Goal: Contribute content: Contribute content

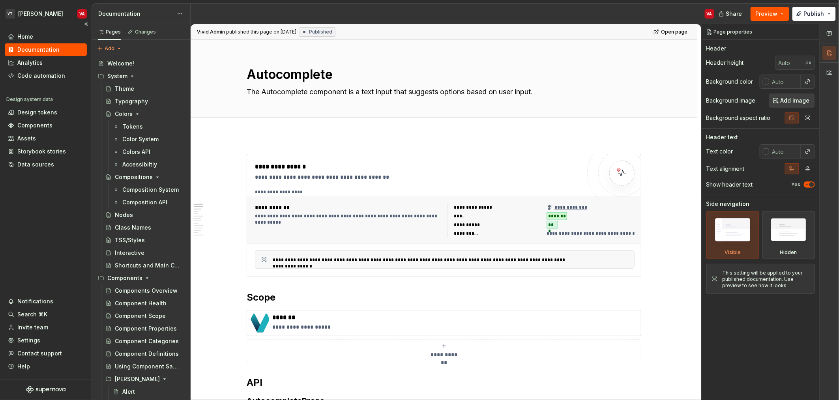
type textarea "*"
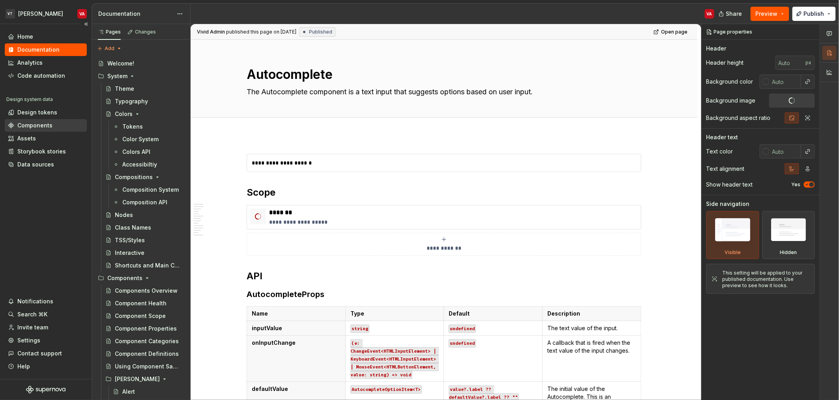
type textarea "*"
click at [33, 124] on div "Components" at bounding box center [34, 126] width 35 height 8
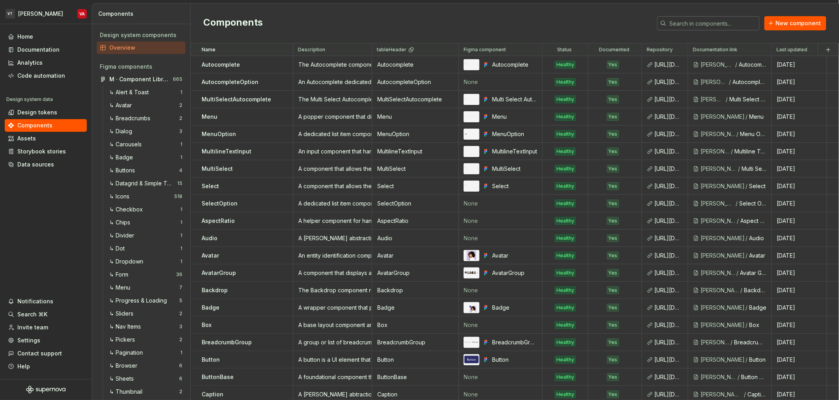
click at [742, 27] on input "text" at bounding box center [713, 23] width 93 height 14
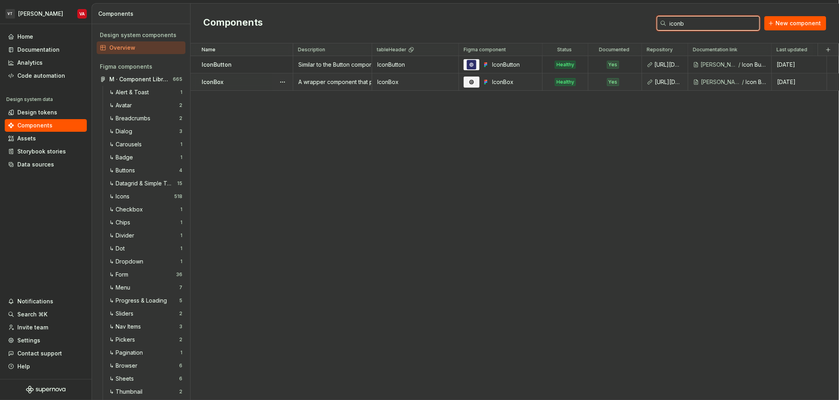
type input "iconb"
click at [241, 84] on div "IconBox" at bounding box center [247, 82] width 91 height 8
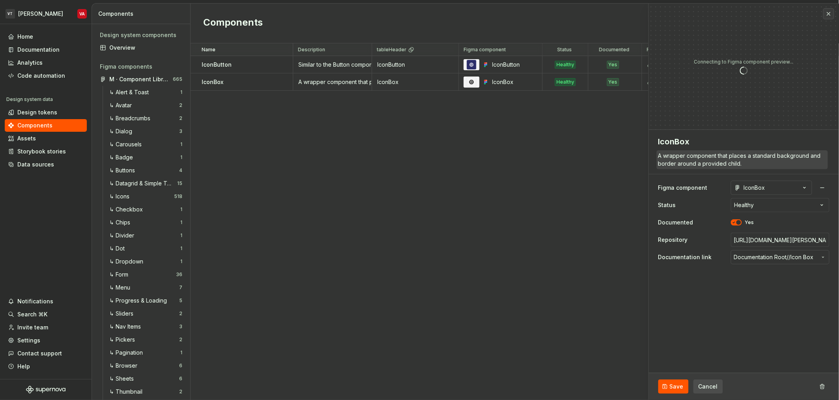
type textarea "*"
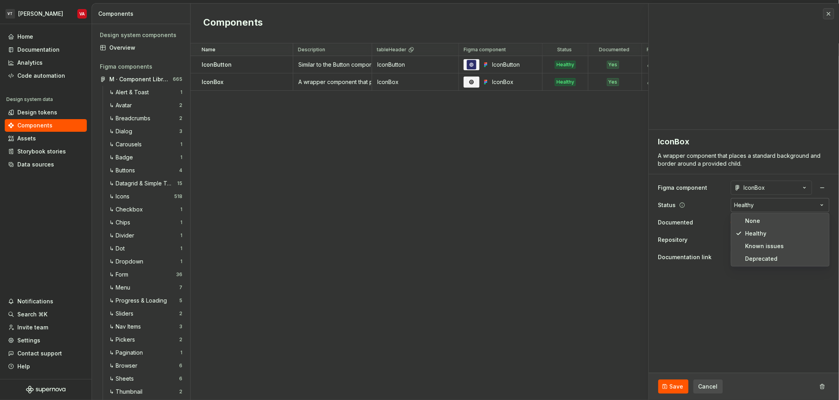
click at [794, 204] on html "VT [PERSON_NAME] VA Home Documentation Analytics Code automation Design system …" at bounding box center [419, 200] width 839 height 400
select select "**********"
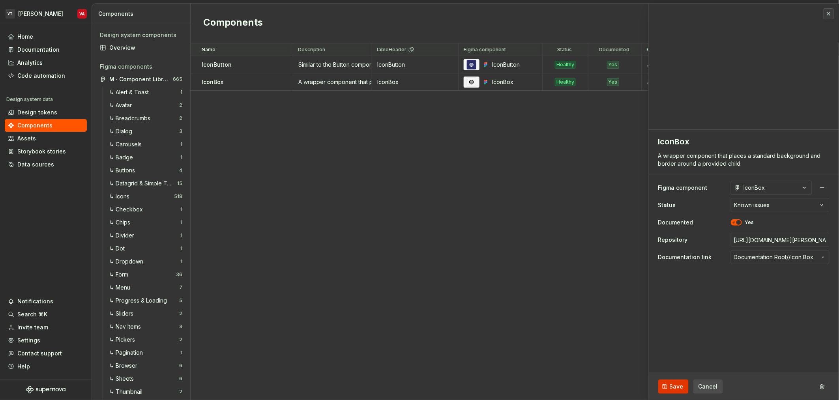
click at [666, 388] on button "Save" at bounding box center [674, 387] width 30 height 14
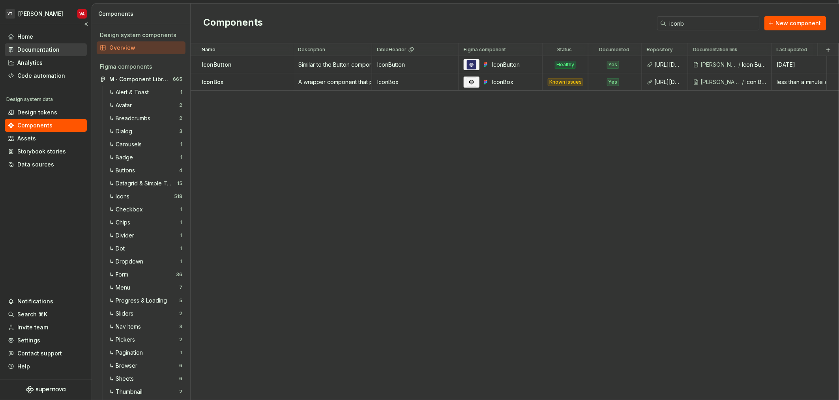
click at [32, 49] on div "Documentation" at bounding box center [38, 50] width 42 height 8
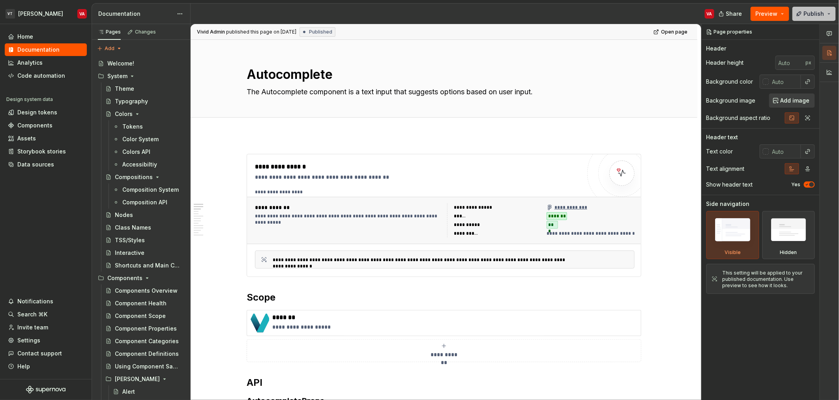
click at [814, 14] on span "Publish" at bounding box center [814, 14] width 21 height 8
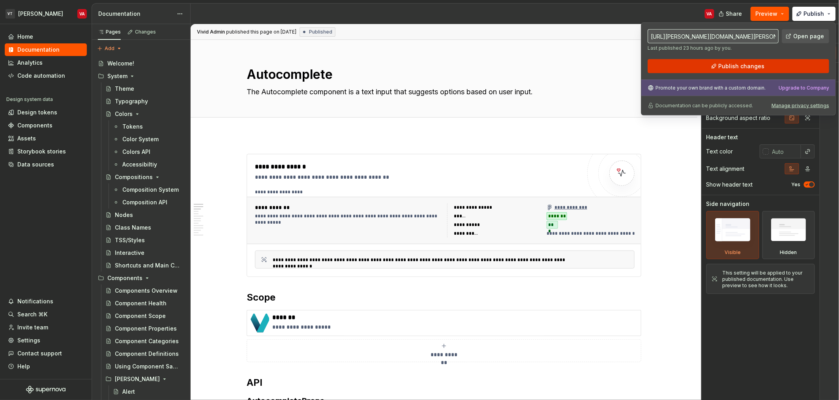
click at [711, 65] on button "Publish changes" at bounding box center [739, 66] width 182 height 14
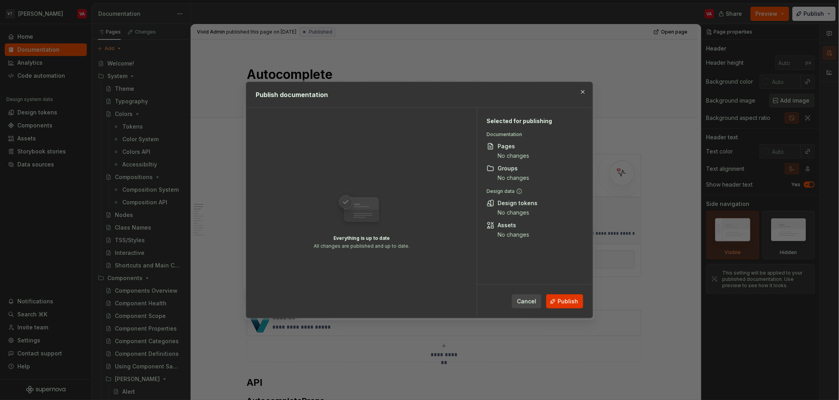
click at [573, 303] on span "Publish" at bounding box center [568, 302] width 21 height 8
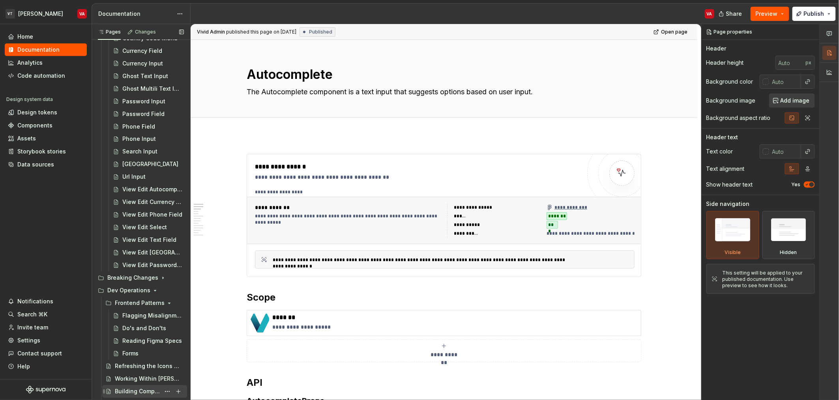
scroll to position [1929, 0]
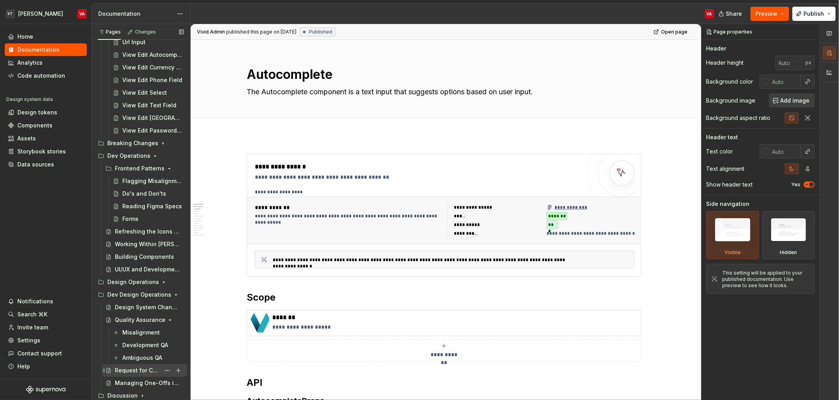
click at [132, 368] on div "Request for Change (RFC)" at bounding box center [137, 371] width 45 height 8
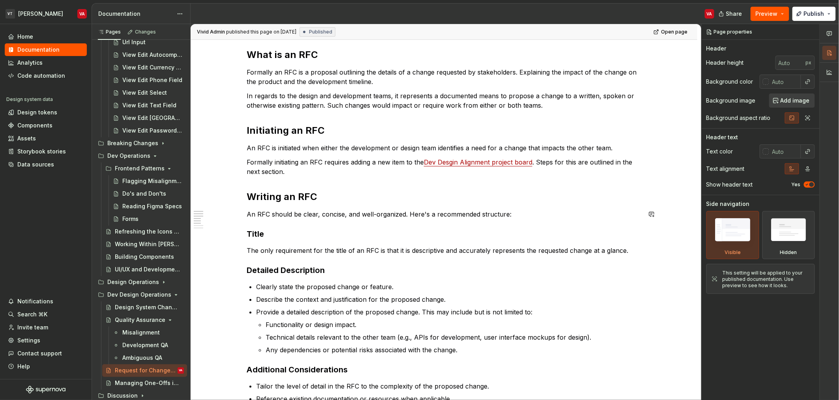
scroll to position [118, 0]
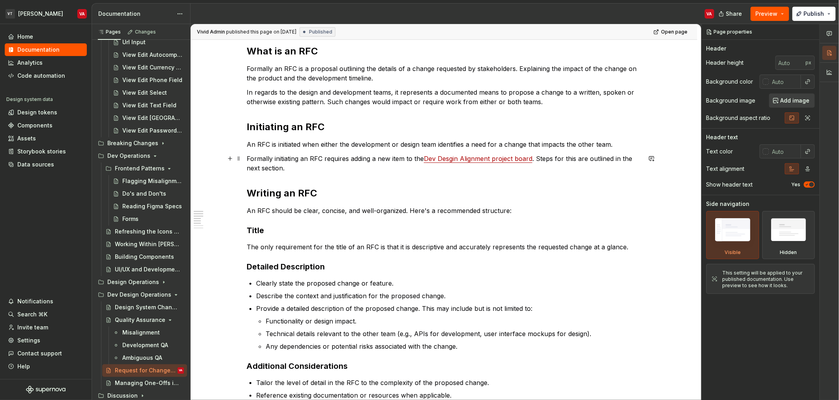
type textarea "*"
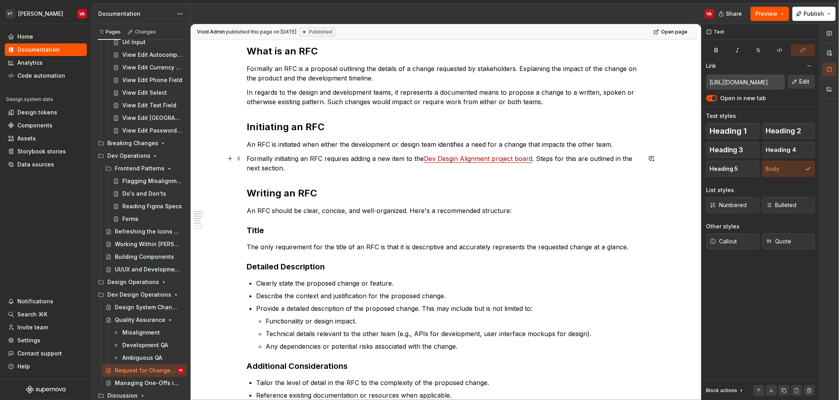
click at [464, 157] on link "Dev Desgin Alignment project board" at bounding box center [478, 159] width 109 height 8
click at [799, 82] on button "Edit" at bounding box center [801, 82] width 27 height 14
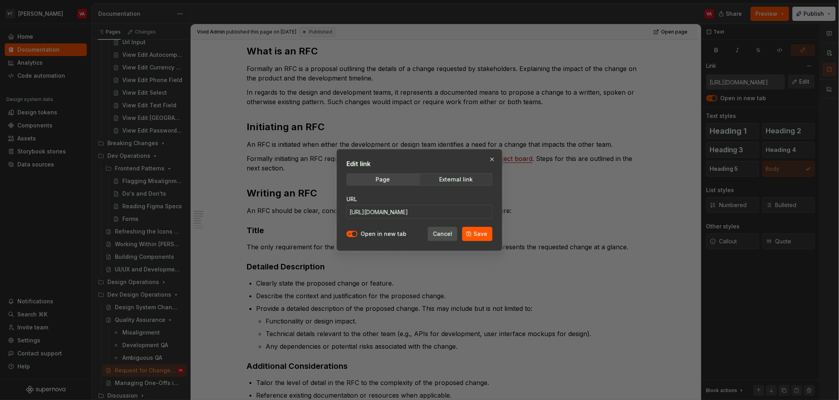
click at [444, 227] on button "Cancel" at bounding box center [443, 234] width 30 height 14
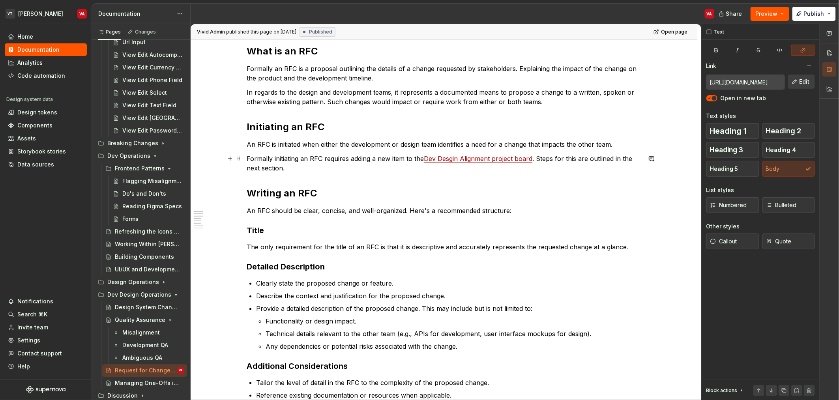
click at [511, 160] on link "Dev Desgin Alignment project board" at bounding box center [478, 159] width 109 height 8
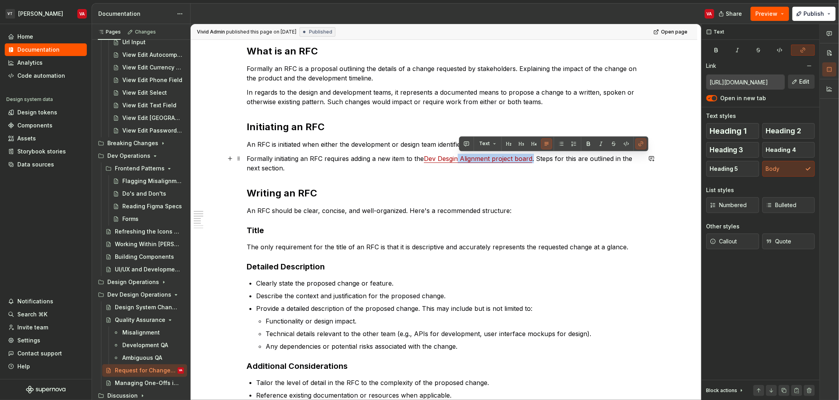
drag, startPoint x: 535, startPoint y: 160, endPoint x: 460, endPoint y: 158, distance: 74.7
click at [460, 158] on p "Formally initiating an RFC requires adding a new item to the Dev Desgin Alignme…" at bounding box center [444, 163] width 395 height 19
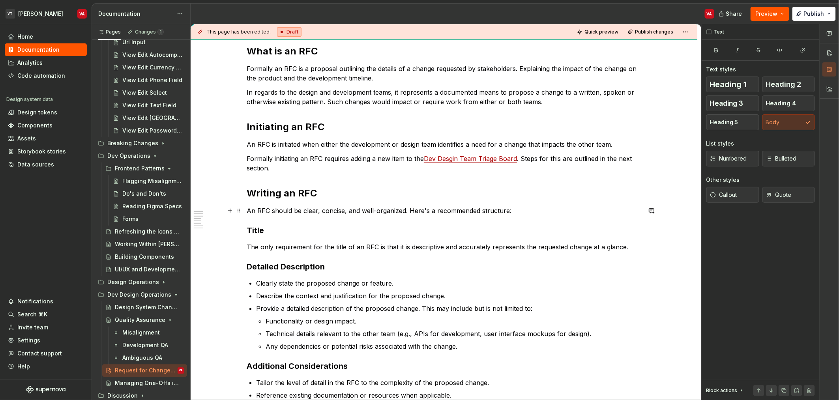
click at [341, 203] on div "What is an RFC Formally an RFC is a proposal outlining the details of a change …" at bounding box center [444, 336] width 395 height 583
click at [343, 192] on h2 "Writing an RFC" at bounding box center [444, 193] width 395 height 13
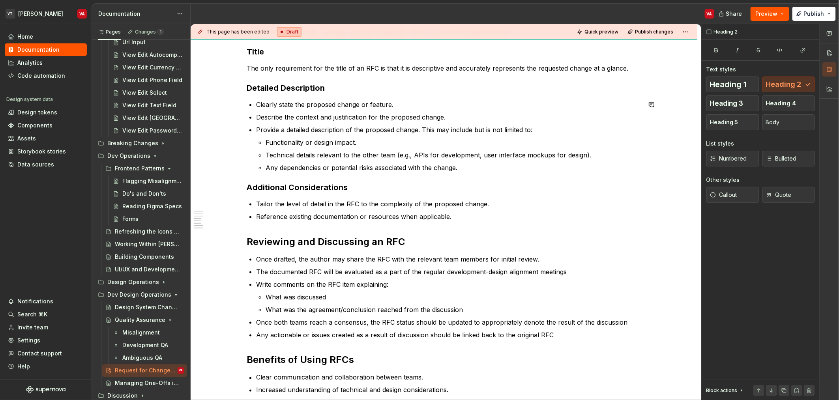
scroll to position [309, 0]
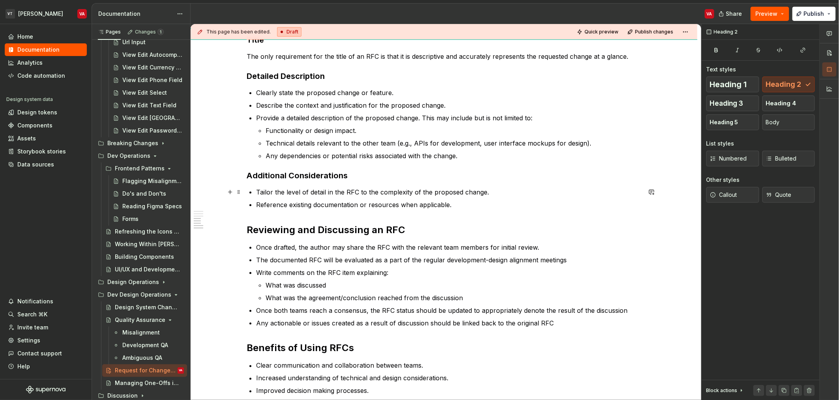
click at [311, 193] on p "Tailor the level of detail in the RFC to the complexity of the proposed change." at bounding box center [448, 192] width 385 height 9
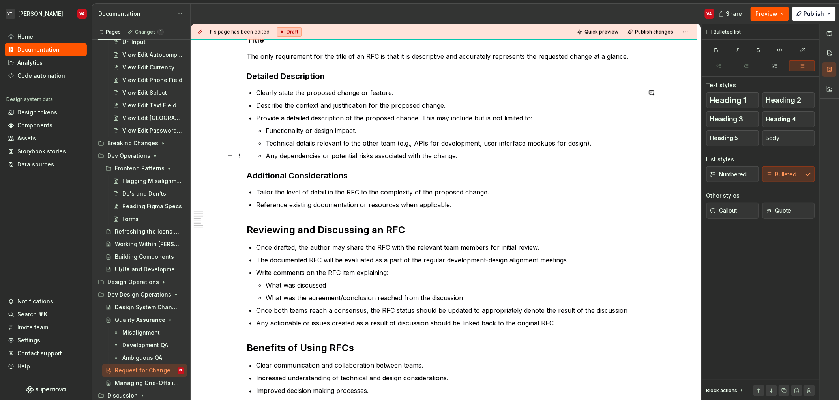
click at [377, 152] on p "Any dependencies or potential risks associated with the change." at bounding box center [454, 155] width 376 height 9
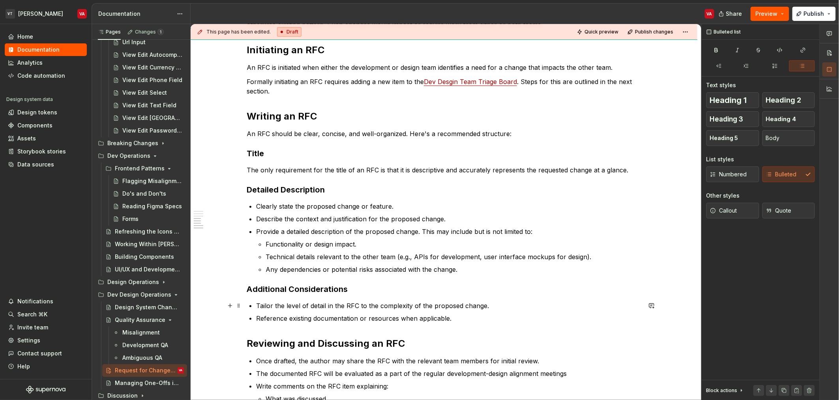
scroll to position [178, 0]
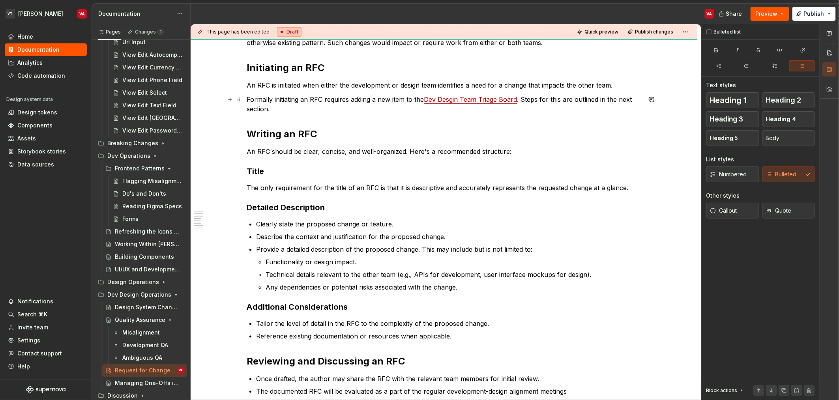
click at [443, 100] on link "Dev Desgin Team Triage Board" at bounding box center [470, 100] width 93 height 8
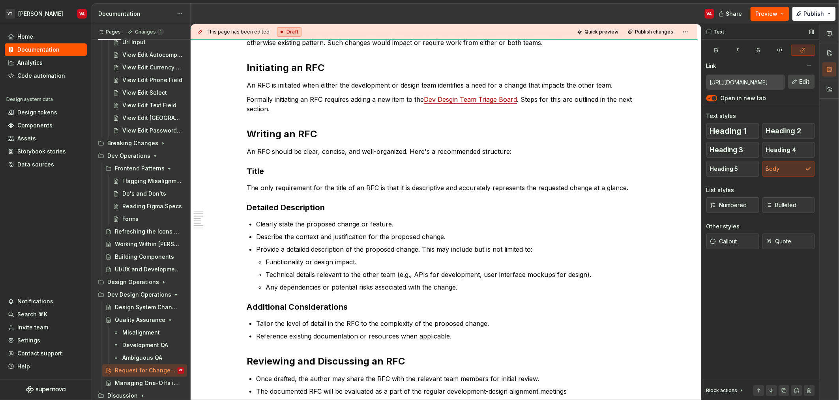
click at [805, 84] on span "Edit" at bounding box center [805, 82] width 10 height 8
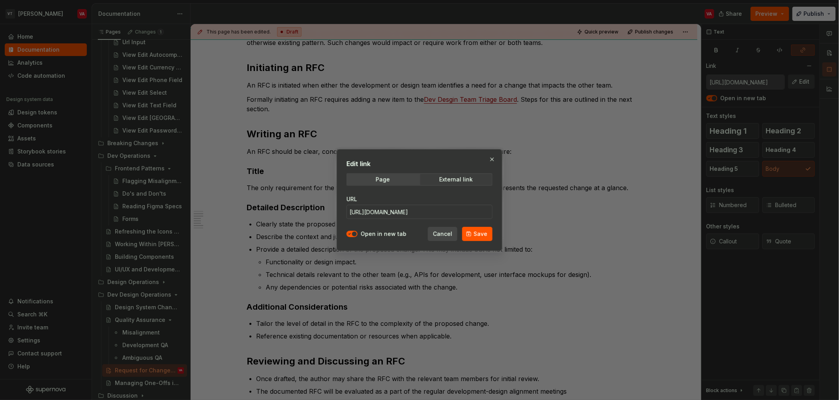
type textarea "*"
click at [421, 207] on input "[URL][DOMAIN_NAME]" at bounding box center [420, 212] width 146 height 14
paste input "team/UIUXDES/triage"
type input "[URL][DOMAIN_NAME]"
click at [480, 235] on span "Save" at bounding box center [481, 234] width 14 height 8
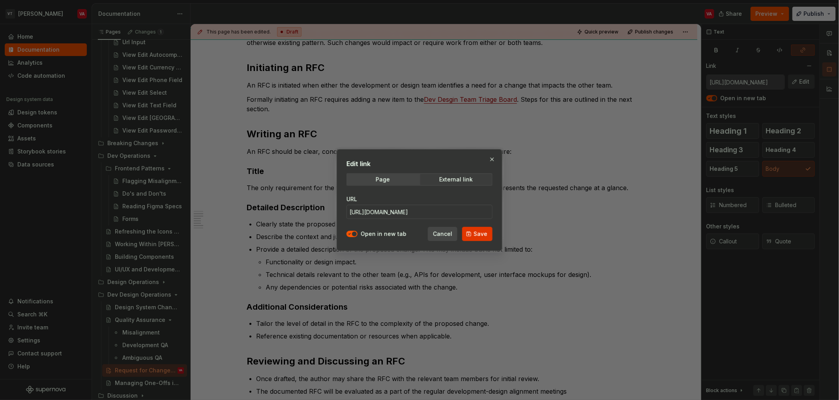
type input "[URL][DOMAIN_NAME]"
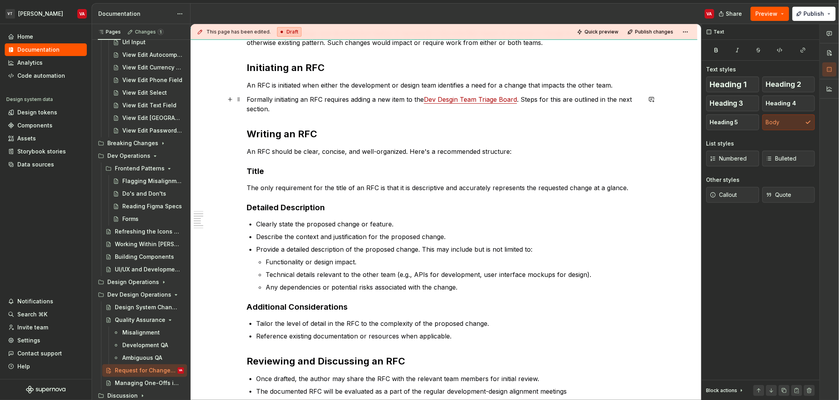
drag, startPoint x: 528, startPoint y: 101, endPoint x: 532, endPoint y: 115, distance: 14.7
click at [527, 106] on p "Formally initiating an RFC requires adding a new item to the Dev Desgin Team Tr…" at bounding box center [444, 104] width 395 height 19
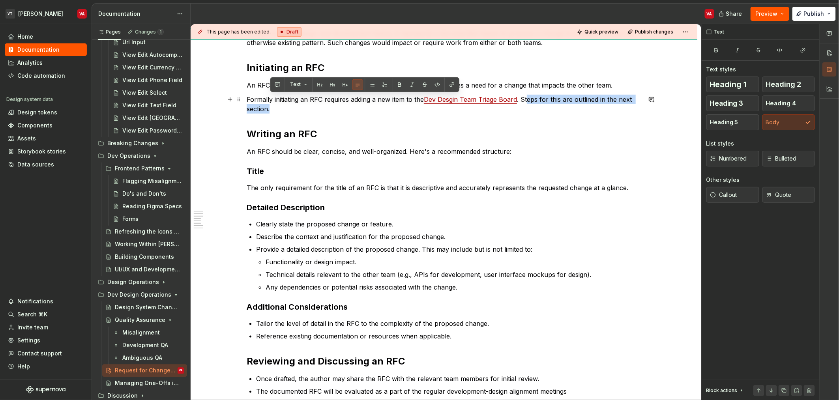
drag, startPoint x: 560, startPoint y: 103, endPoint x: 561, endPoint y: 144, distance: 41.1
click at [560, 104] on p "Formally initiating an RFC requires adding a new item to the Dev Desgin Team Tr…" at bounding box center [444, 104] width 395 height 19
click at [559, 147] on p "An RFC should be clear, concise, and well-organized. Here's a recommended struc…" at bounding box center [444, 151] width 395 height 9
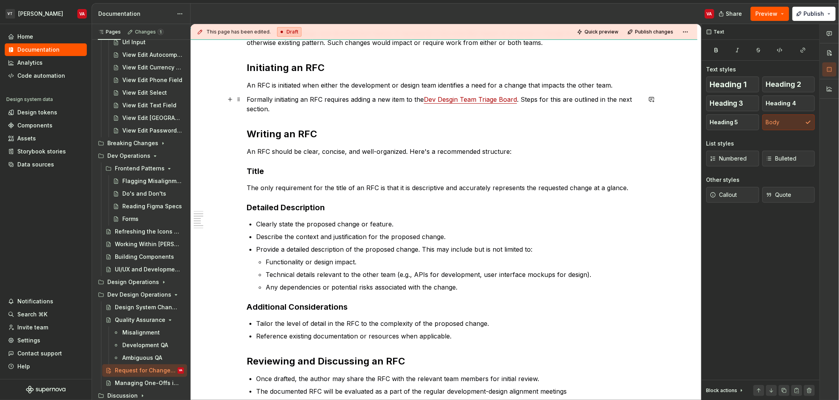
click at [557, 100] on p "Formally initiating an RFC requires adding a new item to the Dev Desgin Team Tr…" at bounding box center [444, 104] width 395 height 19
click at [298, 110] on p "Formally initiating an RFC requires adding a new item to the Dev Desgin Team Tr…" at bounding box center [444, 104] width 395 height 19
click at [332, 150] on p "An RFC should be clear, concise, and well-organized. Here's a recommended struc…" at bounding box center [444, 151] width 395 height 9
click at [320, 148] on p "An RFC should be clear, concise, and well-organized. Here's a recommended struc…" at bounding box center [444, 151] width 395 height 9
click at [534, 101] on p "Formally initiating an RFC requires adding a new item to the Dev Desgin Team Tr…" at bounding box center [444, 104] width 395 height 19
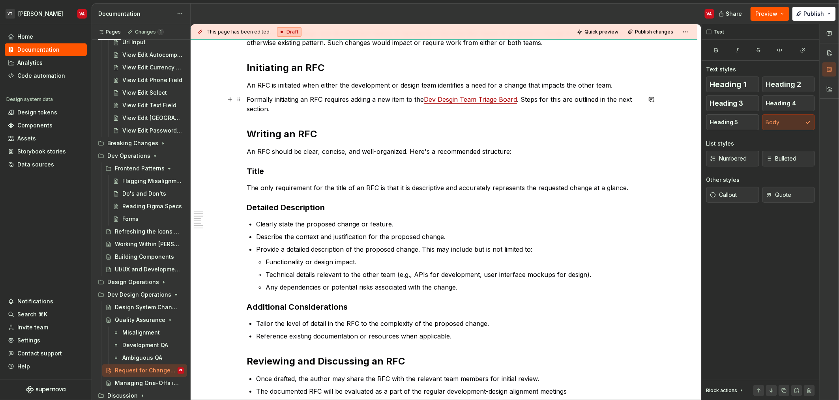
click at [308, 111] on p "Formally initiating an RFC requires adding a new item to the Dev Desgin Team Tr…" at bounding box center [444, 104] width 395 height 19
click at [386, 152] on p "An RFC should be clear, concise, and well-organized. Here's a recommended struc…" at bounding box center [444, 151] width 395 height 9
click at [325, 224] on p "Clearly state the proposed change or feature." at bounding box center [448, 224] width 385 height 9
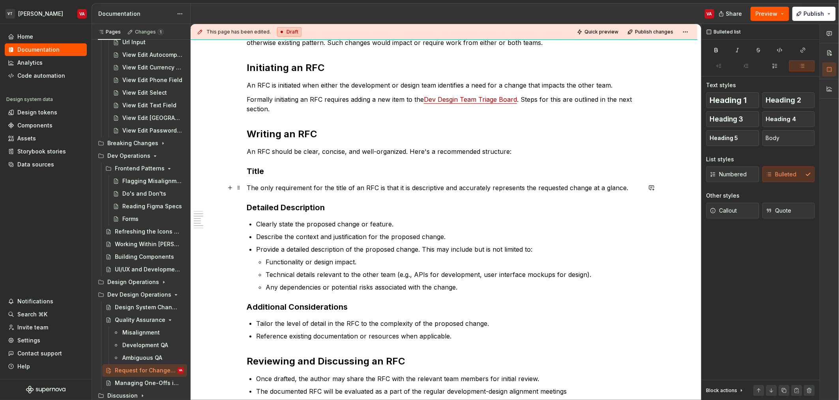
click at [313, 189] on p "The only requirement for the title of an RFC is that it is descriptive and accu…" at bounding box center [444, 187] width 395 height 9
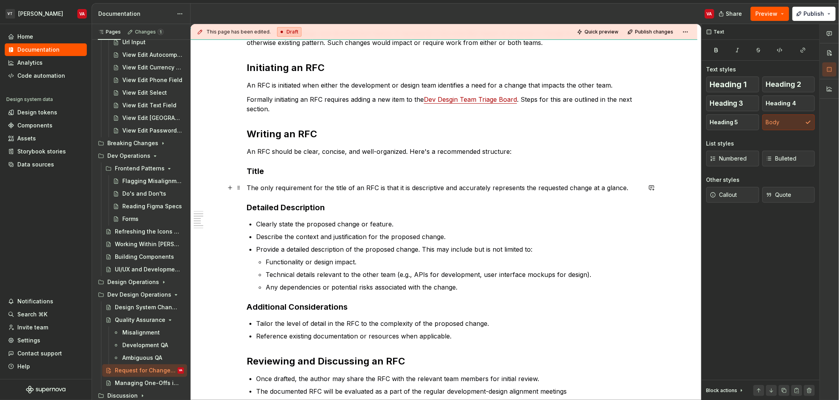
click at [396, 188] on p "The only requirement for the title of an RFC is that it is descriptive and accu…" at bounding box center [444, 187] width 395 height 9
click at [491, 190] on p "The only requirement for the title of an RFC is that it is descriptive and accu…" at bounding box center [444, 187] width 395 height 9
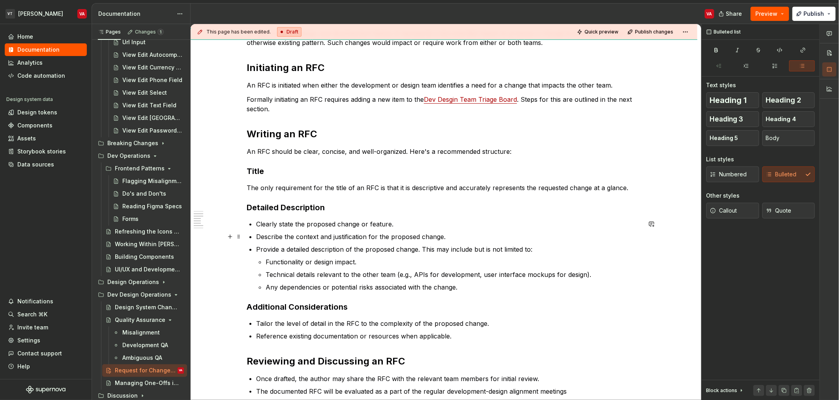
click at [347, 234] on p "Describe the context and justification for the proposed change." at bounding box center [448, 236] width 385 height 9
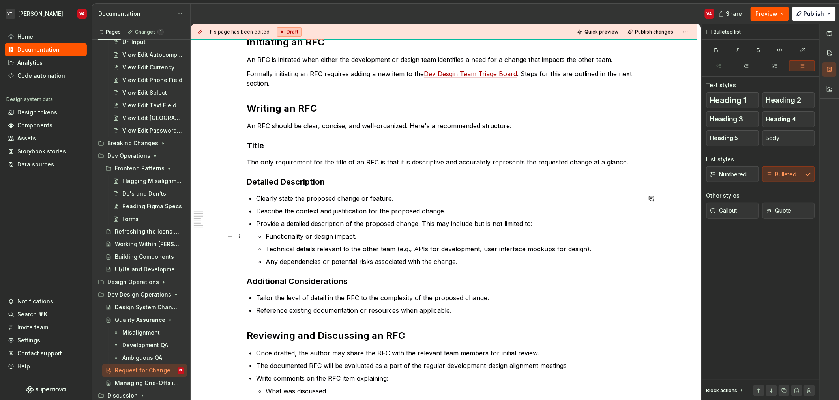
scroll to position [204, 0]
click at [336, 195] on p "Clearly state the proposed change or feature." at bounding box center [448, 197] width 385 height 9
click at [304, 211] on p "Describe the context and justification for the proposed change." at bounding box center [448, 210] width 385 height 9
click at [366, 212] on p "Describe the context and justification for the proposed change." at bounding box center [448, 210] width 385 height 9
drag, startPoint x: 267, startPoint y: 223, endPoint x: 275, endPoint y: 224, distance: 7.9
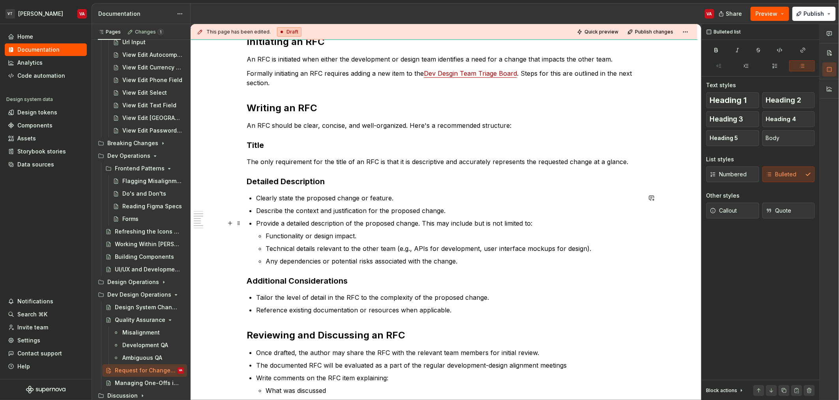
click at [267, 224] on p "Provide a detailed description of the proposed change. This may include but is …" at bounding box center [448, 223] width 385 height 9
click at [312, 223] on p "Provide a detailed description of the proposed change. This may include but is …" at bounding box center [448, 223] width 385 height 9
click at [458, 223] on p "Provide a detailed description of the proposed change. This may include but is …" at bounding box center [448, 223] width 385 height 9
click at [295, 233] on p "Functionality or design impact." at bounding box center [454, 235] width 376 height 9
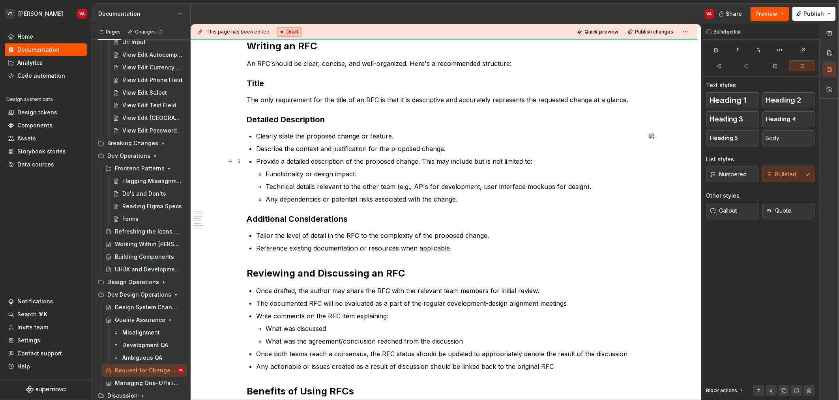
scroll to position [283, 0]
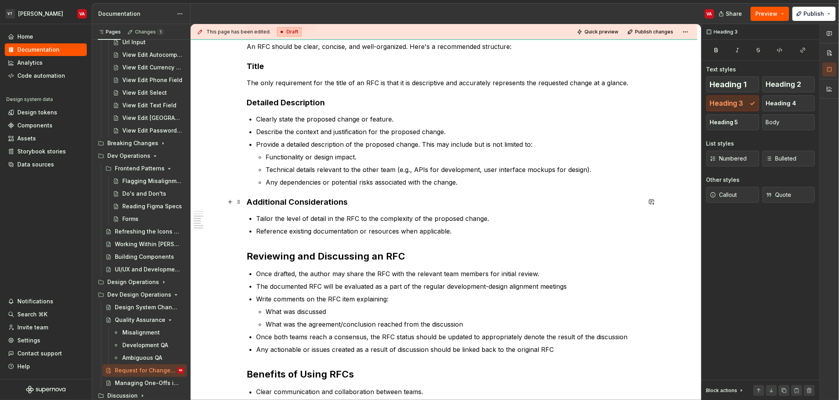
click at [314, 205] on h3 "Additional Considerations" at bounding box center [444, 202] width 395 height 11
click at [311, 220] on p "Tailor the level of detail in the RFC to the complexity of the proposed change." at bounding box center [448, 218] width 385 height 9
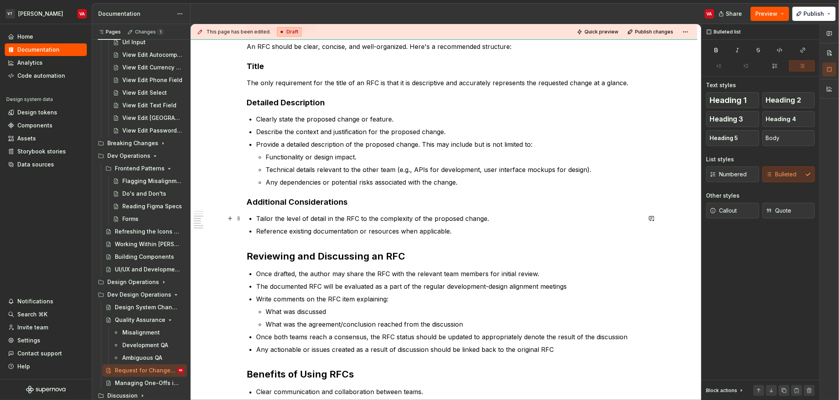
click at [440, 220] on p "Tailor the level of detail in the RFC to the complexity of the proposed change." at bounding box center [448, 218] width 385 height 9
click at [266, 239] on div "What is an RFC Formally an RFC is a proposal outlining the details of a change …" at bounding box center [444, 172] width 395 height 583
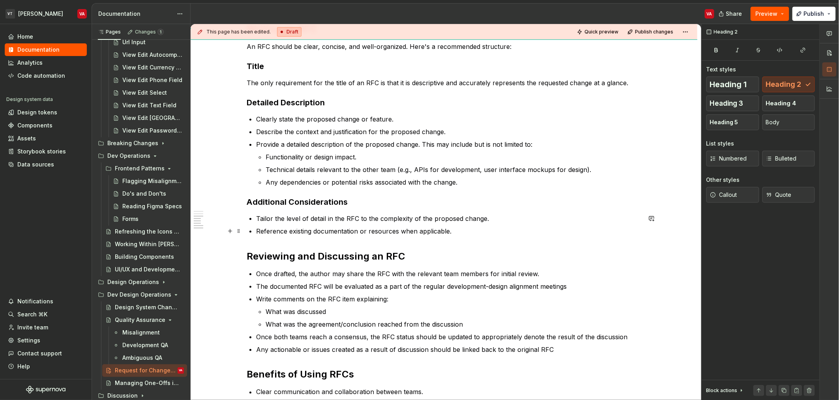
click at [270, 233] on p "Reference existing documentation or resources when applicable." at bounding box center [448, 231] width 385 height 9
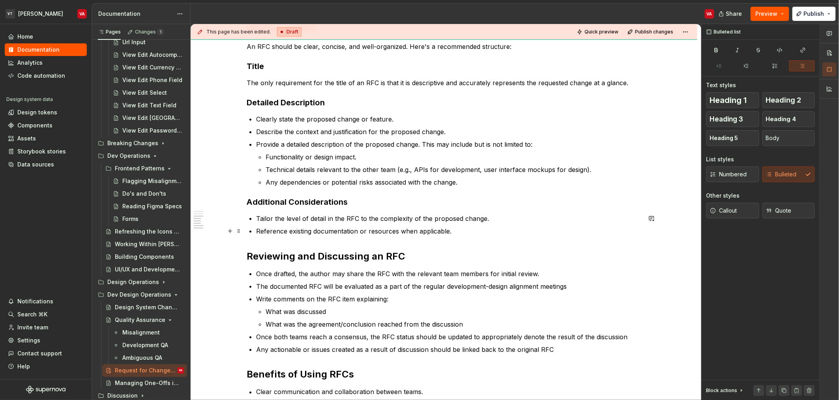
click at [401, 236] on div "What is an RFC Formally an RFC is a proposal outlining the details of a change …" at bounding box center [444, 172] width 395 height 583
click at [379, 232] on p "Reference existing documentation or resources when applicable." at bounding box center [448, 231] width 385 height 9
click at [409, 232] on p "Reference existing documentation or resources when applicable." at bounding box center [448, 231] width 385 height 9
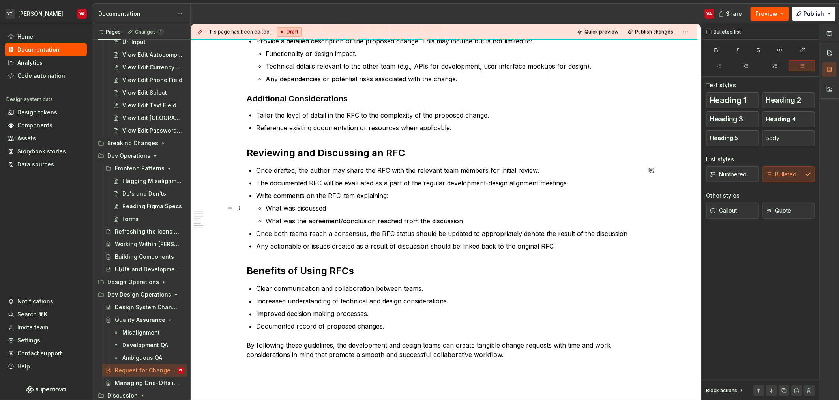
scroll to position [395, 0]
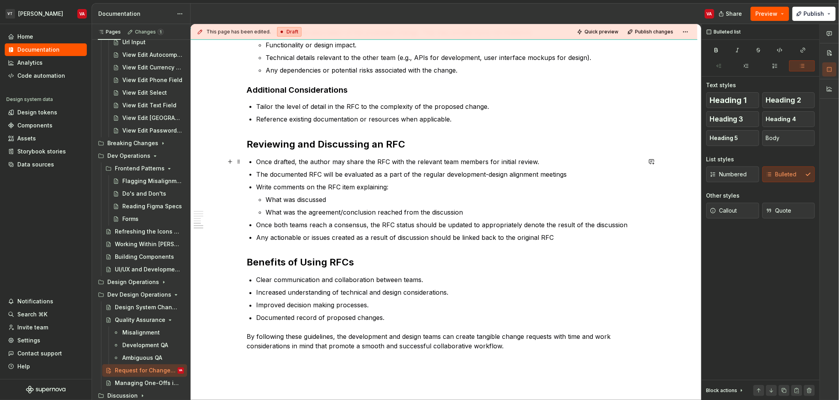
click at [263, 162] on p "Once drafted, the author may share the RFC with the relevant team members for i…" at bounding box center [448, 161] width 385 height 9
click at [295, 160] on p "Once drafted, the author may share the RFC with the relevant team members for i…" at bounding box center [448, 161] width 385 height 9
drag, startPoint x: 381, startPoint y: 163, endPoint x: 388, endPoint y: 163, distance: 7.1
click at [381, 163] on p "Once drafted, the author may share the RFC with the relevant team members for i…" at bounding box center [448, 161] width 385 height 9
click at [272, 175] on p "The documented RFC will be evaluated as a part of the regular development-desig…" at bounding box center [448, 174] width 385 height 9
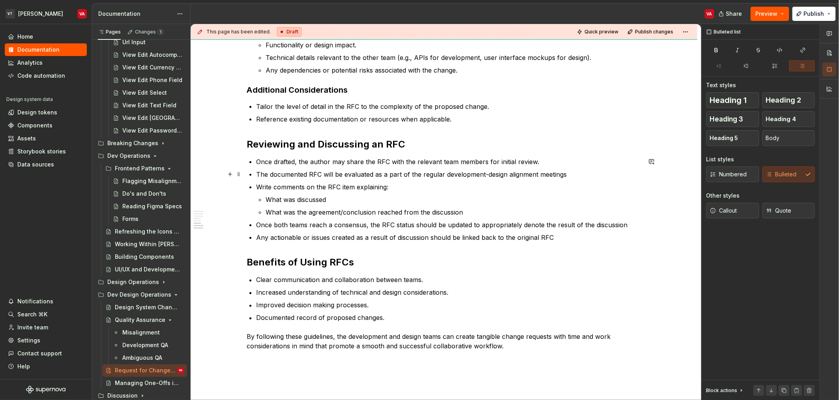
click at [352, 176] on p "The documented RFC will be evaluated as a part of the regular development-desig…" at bounding box center [448, 174] width 385 height 9
drag, startPoint x: 457, startPoint y: 163, endPoint x: 424, endPoint y: 174, distance: 35.2
click at [457, 164] on p "Once drafted, the author may share the RFC with the relevant team members for i…" at bounding box center [448, 161] width 385 height 9
click at [375, 173] on p "The documented RFC will be evaluated as a part of the regular development-desig…" at bounding box center [448, 174] width 385 height 9
click at [356, 173] on p "The documented RFC will be evaluated as a part of the regular development-desig…" at bounding box center [448, 174] width 385 height 9
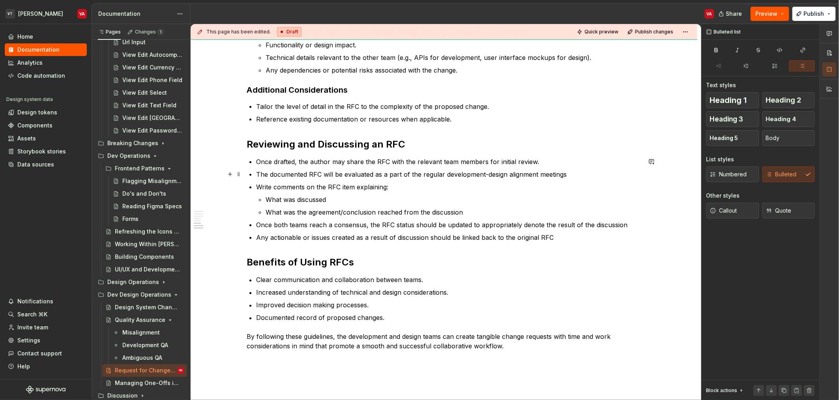
drag, startPoint x: 408, startPoint y: 170, endPoint x: 408, endPoint y: 176, distance: 6.7
click at [407, 173] on p "The documented RFC will be evaluated as a part of the regular development-desig…" at bounding box center [448, 174] width 385 height 9
click at [422, 164] on p "Once drafted, the author may share the RFC with the relevant team members for i…" at bounding box center [448, 161] width 385 height 9
click at [427, 172] on p "The documented RFC will be evaluated as a part of the regular development-desig…" at bounding box center [448, 174] width 385 height 9
click at [374, 176] on p "The documented RFC will be evaluated as a part of the regular development-desig…" at bounding box center [448, 174] width 385 height 9
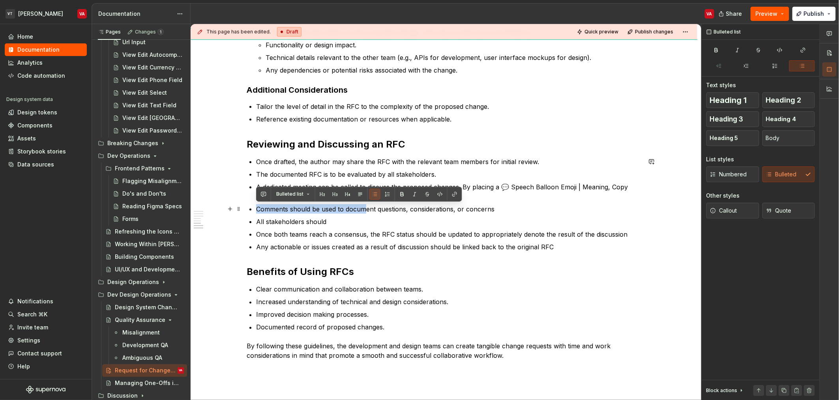
click at [365, 205] on p "Comments should be used to document questions, considerations, or concerns" at bounding box center [448, 209] width 385 height 9
click at [293, 222] on p "All stakeholders should" at bounding box center [448, 221] width 385 height 9
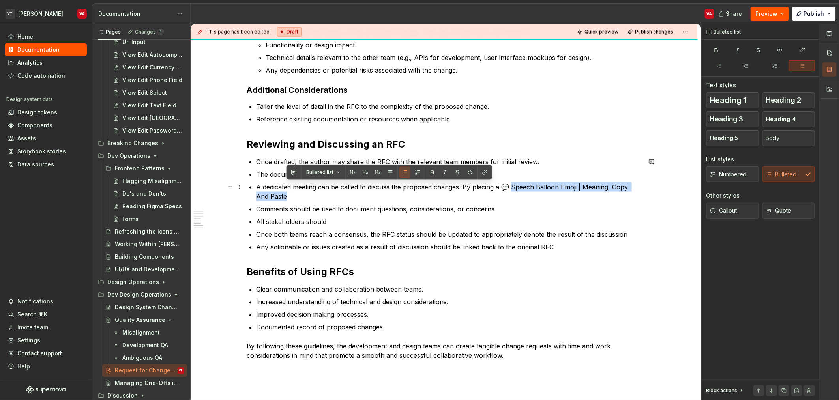
drag, startPoint x: 289, startPoint y: 196, endPoint x: 511, endPoint y: 185, distance: 222.2
click at [511, 185] on p "A dedicated meeting can be called to discuss the proposed changes. By placing a…" at bounding box center [448, 191] width 385 height 19
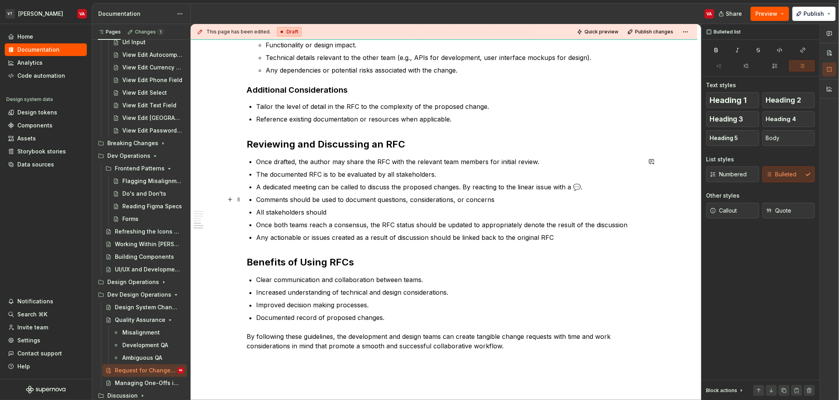
click at [356, 200] on p "Comments should be used to document questions, considerations, or concerns" at bounding box center [448, 199] width 385 height 9
click at [295, 200] on p "Comments should be used to document questions, considerations, or concerns" at bounding box center [448, 199] width 385 height 9
click at [297, 199] on p "Comments should be used to document questions, considerations, or concerns" at bounding box center [448, 199] width 385 height 9
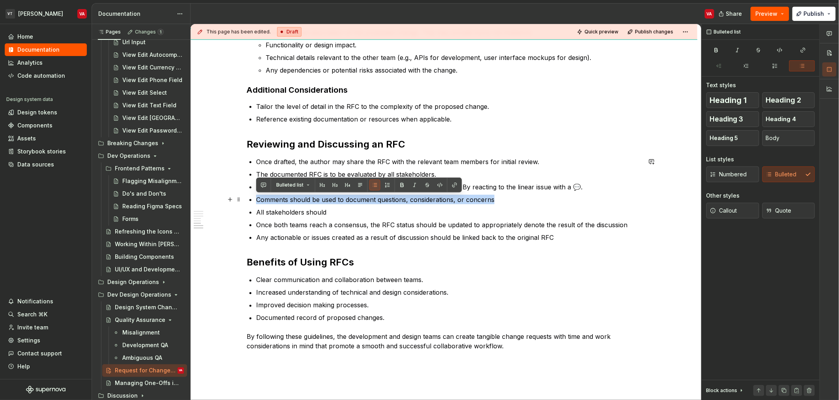
drag, startPoint x: 514, startPoint y: 199, endPoint x: 255, endPoint y: 203, distance: 259.0
click at [254, 203] on div "What is an RFC Formally an RFC is a proposal outlining the details of a change …" at bounding box center [444, 60] width 395 height 583
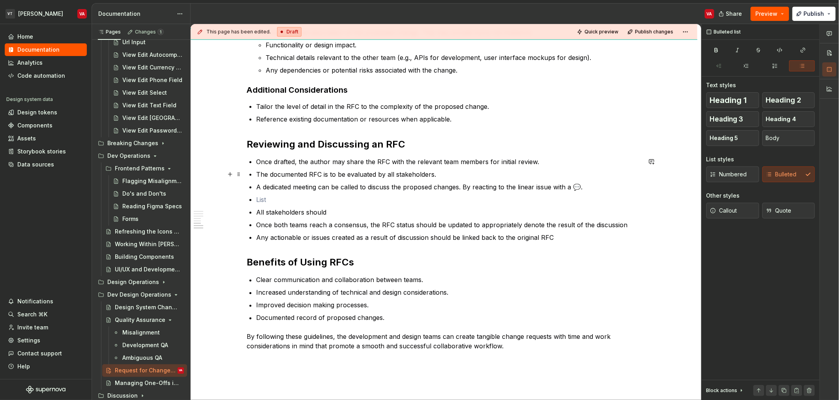
click at [466, 176] on p "The documented RFC is to be evaluated by all stakeholders." at bounding box center [448, 174] width 385 height 9
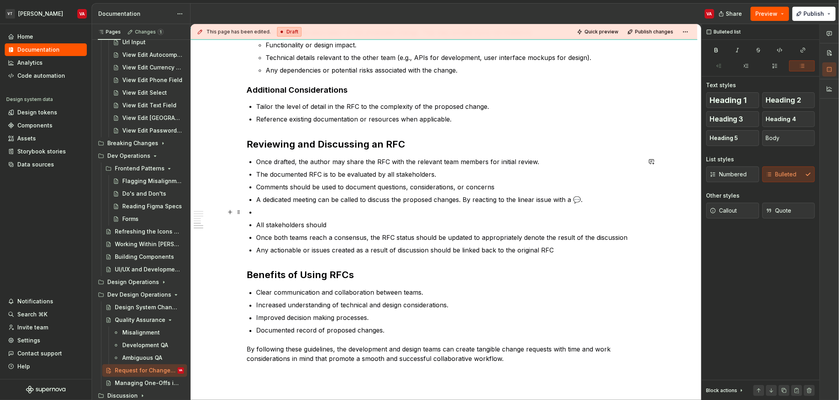
click at [294, 213] on p at bounding box center [448, 212] width 385 height 9
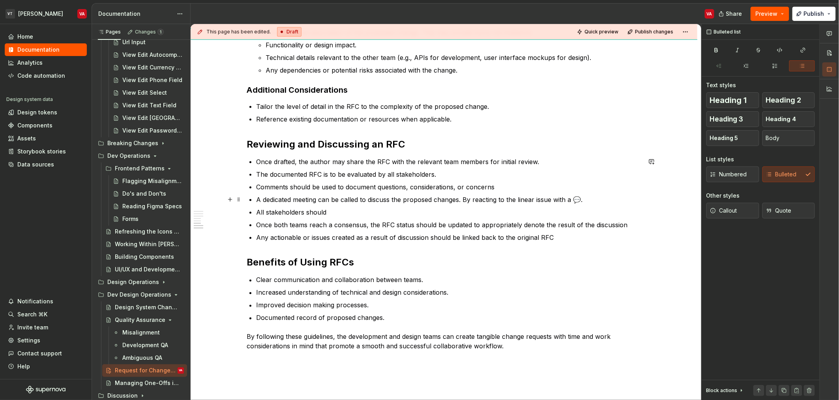
click at [364, 197] on p "A dedicated meeting can be called to discuss the proposed changes. By reacting …" at bounding box center [448, 199] width 385 height 9
click at [419, 194] on ul "Once drafted, the author may share the RFC with the relevant team members for i…" at bounding box center [448, 199] width 385 height 85
click at [358, 199] on p "A dedicated meeting can be called to discuss the proposed changes. By reacting …" at bounding box center [448, 199] width 385 height 9
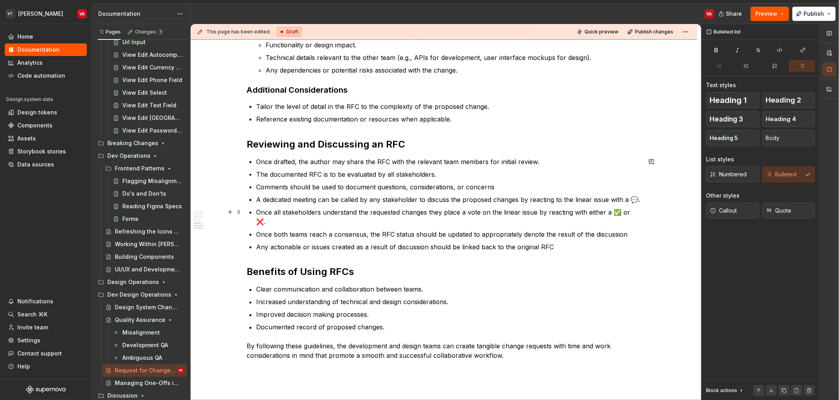
click at [621, 212] on p "Once all stakeholders understand the requested changes they place a vote on the…" at bounding box center [448, 217] width 385 height 19
click at [299, 230] on p "Once both teams reach a consensus, the RFC status should be updated to appropri…" at bounding box center [448, 234] width 385 height 9
click at [402, 230] on p "Once both teams reach a consensus, the RFC status should be updated to appropri…" at bounding box center [448, 234] width 385 height 9
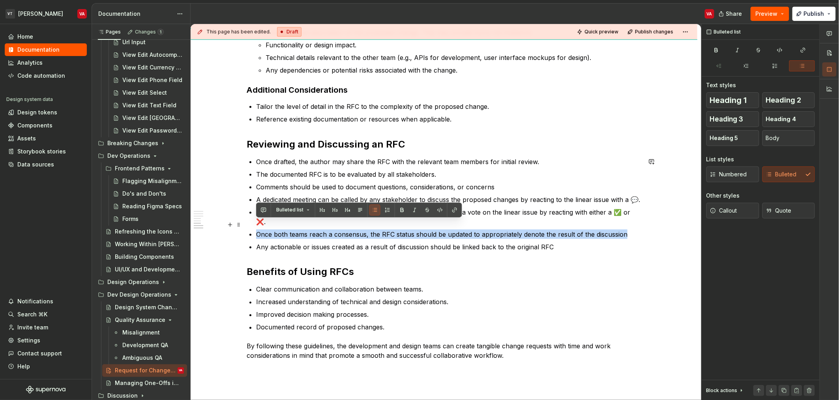
drag, startPoint x: 633, startPoint y: 223, endPoint x: 255, endPoint y: 225, distance: 378.2
click at [255, 225] on div "What is an RFC Formally an RFC is a proposal outlining the details of a change …" at bounding box center [444, 65] width 395 height 592
click at [263, 230] on p "Once both teams reach a consensus, the RFC status should be updated to appropri…" at bounding box center [448, 234] width 385 height 9
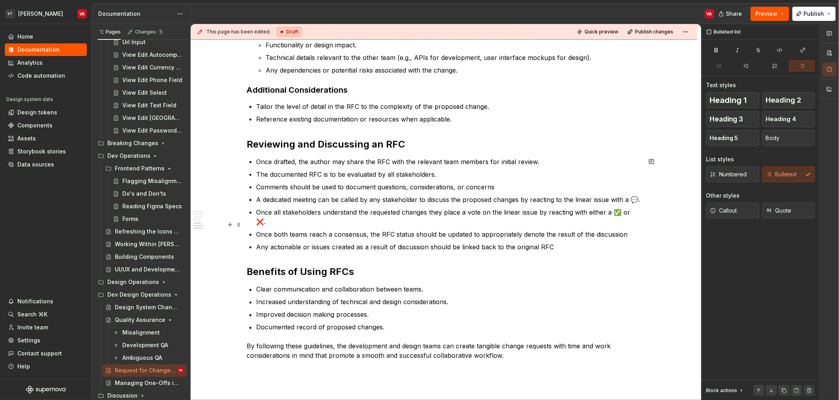
click at [266, 230] on p "Once both teams reach a consensus, the RFC status should be updated to appropri…" at bounding box center [448, 234] width 385 height 9
click at [262, 230] on p "Once both teams reach a consensus, the RFC status should be updated to appropri…" at bounding box center [448, 234] width 385 height 9
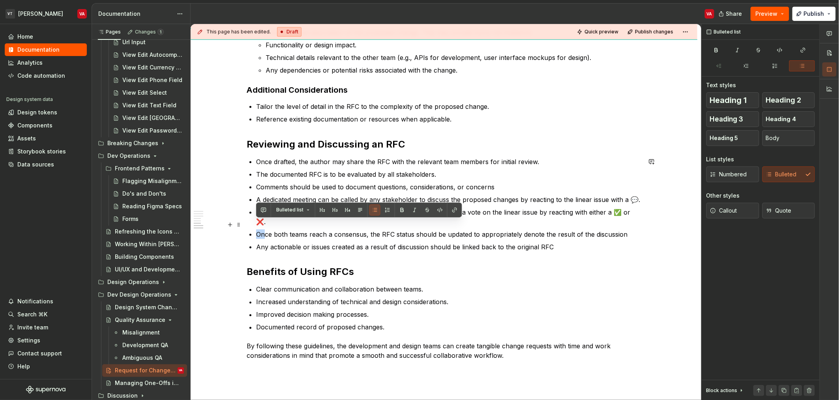
drag, startPoint x: 256, startPoint y: 225, endPoint x: 265, endPoint y: 225, distance: 9.5
click at [265, 230] on p "Once both teams reach a consensus, the RFC status should be updated to appropri…" at bounding box center [448, 234] width 385 height 9
drag, startPoint x: 257, startPoint y: 226, endPoint x: 296, endPoint y: 224, distance: 39.5
click at [296, 230] on p "Once both teams reach a consensus, the RFC status should be updated to appropri…" at bounding box center [448, 234] width 385 height 9
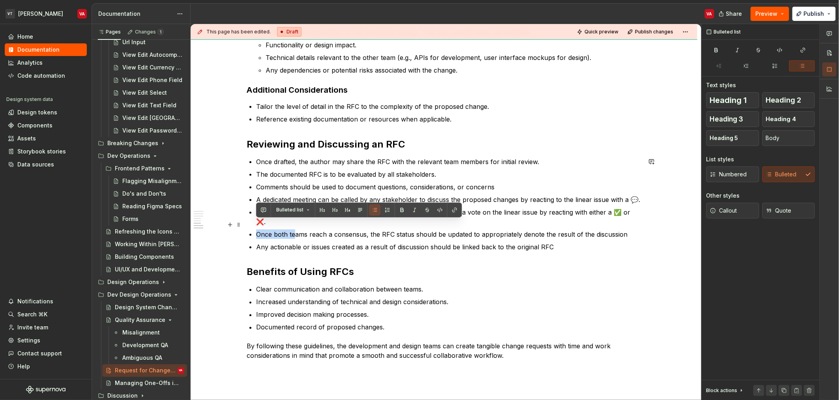
click at [296, 230] on p "Once both teams reach a consensus, the RFC status should be updated to appropri…" at bounding box center [448, 234] width 385 height 9
drag, startPoint x: 298, startPoint y: 227, endPoint x: 255, endPoint y: 225, distance: 43.4
click at [255, 225] on div "What is an RFC Formally an RFC is a proposal outlining the details of a change …" at bounding box center [444, 65] width 395 height 592
click at [258, 230] on p "Once both teams reach a consensus, the RFC status should be updated to appropri…" at bounding box center [448, 234] width 385 height 9
click at [270, 230] on p "Once both teams reach a consensus, the RFC status should be updated to appropri…" at bounding box center [448, 234] width 385 height 9
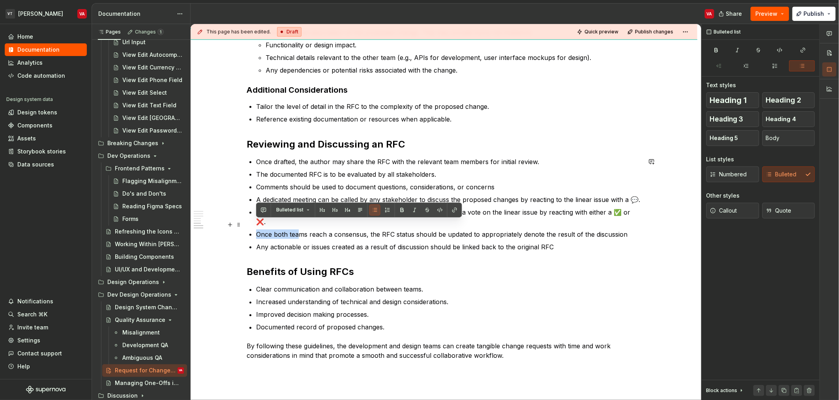
click at [261, 230] on p "Once both teams reach a consensus, the RFC status should be updated to appropri…" at bounding box center [448, 234] width 385 height 9
drag, startPoint x: 257, startPoint y: 223, endPoint x: 298, endPoint y: 224, distance: 41.1
click at [298, 230] on p "Once both teams reach a consensus, the RFC status should be updated to appropri…" at bounding box center [448, 234] width 385 height 9
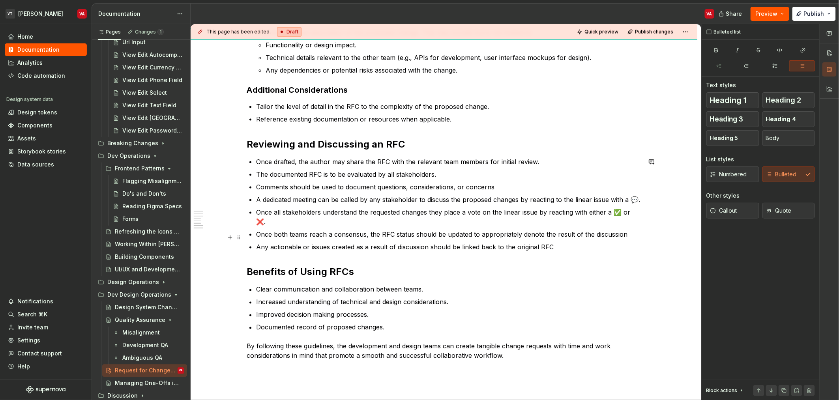
click at [325, 231] on ul "Once drafted, the author may share the RFC with the relevant team members for i…" at bounding box center [448, 204] width 385 height 95
click at [344, 230] on p "Once both teams reach a consensus, the RFC status should be updated to appropri…" at bounding box center [448, 234] width 385 height 9
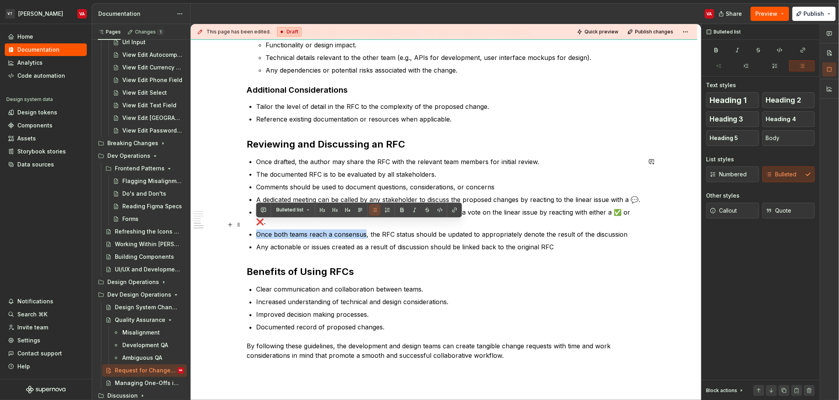
drag, startPoint x: 364, startPoint y: 225, endPoint x: 257, endPoint y: 222, distance: 106.6
click at [257, 230] on p "Once both teams reach a consensus, the RFC status should be updated to appropri…" at bounding box center [448, 234] width 385 height 9
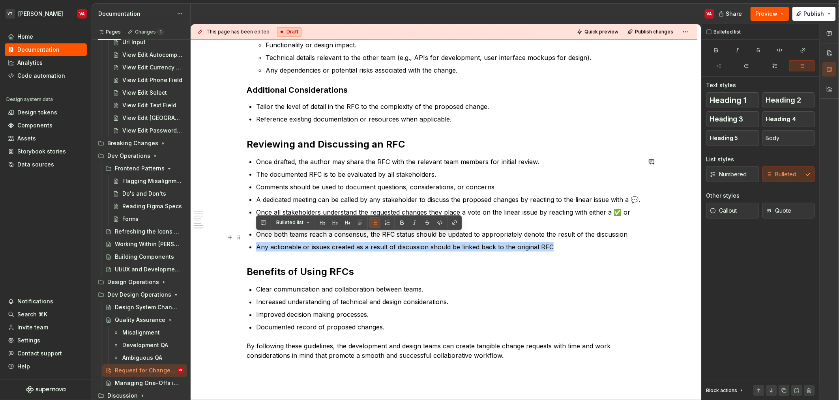
drag, startPoint x: 563, startPoint y: 236, endPoint x: 254, endPoint y: 234, distance: 309.5
click at [254, 234] on div "What is an RFC Formally an RFC is a proposal outlining the details of a change …" at bounding box center [444, 65] width 395 height 592
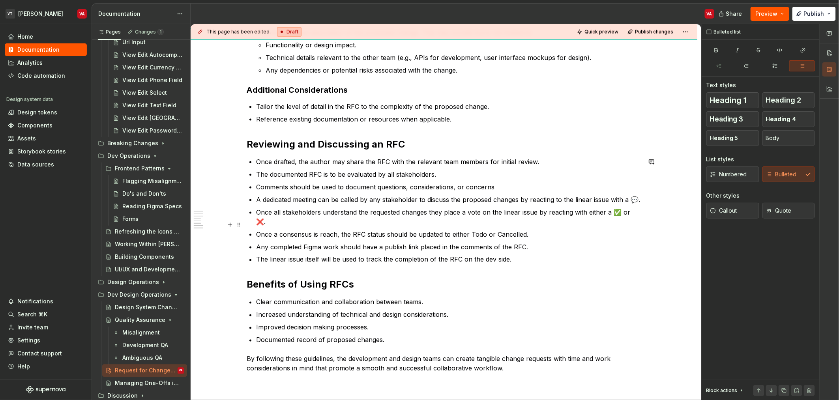
click at [257, 230] on p "Once a consensus is reach, the RFC status should be updated to either Todo or C…" at bounding box center [448, 234] width 385 height 9
click at [653, 216] on div "What is an RFC Formally an RFC is a proposal outlining the details of a change …" at bounding box center [444, 126] width 507 height 753
click at [644, 208] on div "What is an RFC Formally an RFC is a proposal outlining the details of a change …" at bounding box center [444, 126] width 507 height 753
click at [640, 210] on p "Once all stakeholders understand the requested changes they place a vote on the…" at bounding box center [448, 217] width 385 height 19
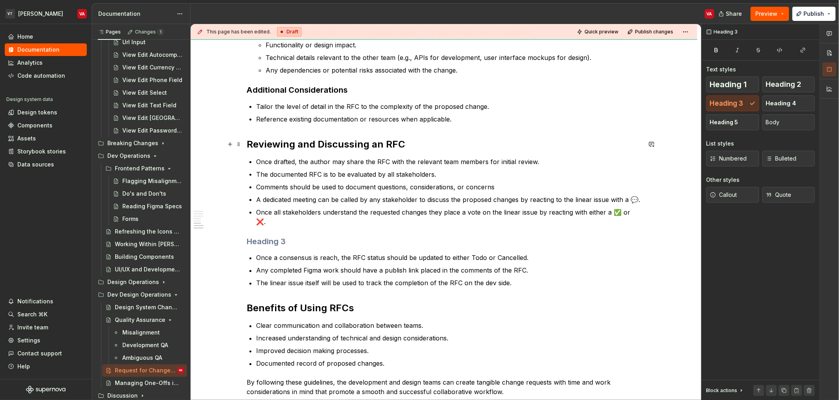
click at [254, 144] on h2 "Reviewing and Discussing an RFC" at bounding box center [444, 144] width 395 height 13
click at [257, 236] on h3 at bounding box center [444, 241] width 395 height 11
click at [784, 83] on span "Heading 2" at bounding box center [784, 85] width 36 height 8
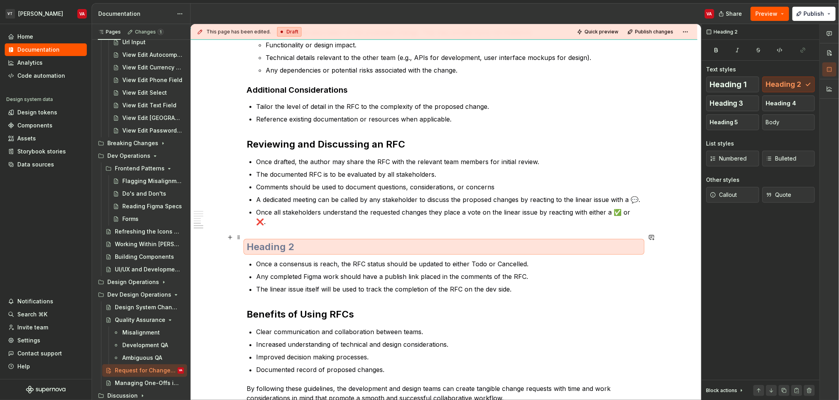
click at [274, 241] on h2 at bounding box center [444, 247] width 395 height 13
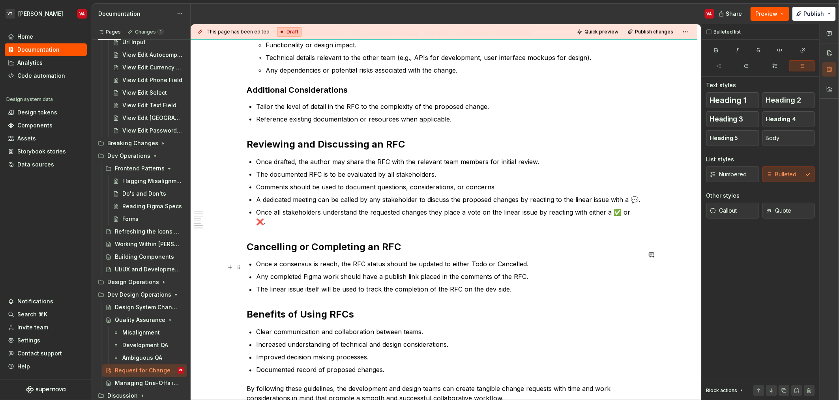
click at [358, 272] on p "Any completed Figma work should have a publish link placed in the comments of t…" at bounding box center [448, 276] width 385 height 9
click at [356, 272] on p "Any completed Figma work should have a publish link placed in the comments of t…" at bounding box center [448, 276] width 385 height 9
drag, startPoint x: 529, startPoint y: 269, endPoint x: 545, endPoint y: 278, distance: 18.0
click at [529, 272] on p "Any completed Figma work should have a publish link placed in the comments of t…" at bounding box center [448, 276] width 385 height 9
click at [312, 272] on p "Any related Figma work should have a publish link placed in the comments of the…" at bounding box center [448, 276] width 385 height 9
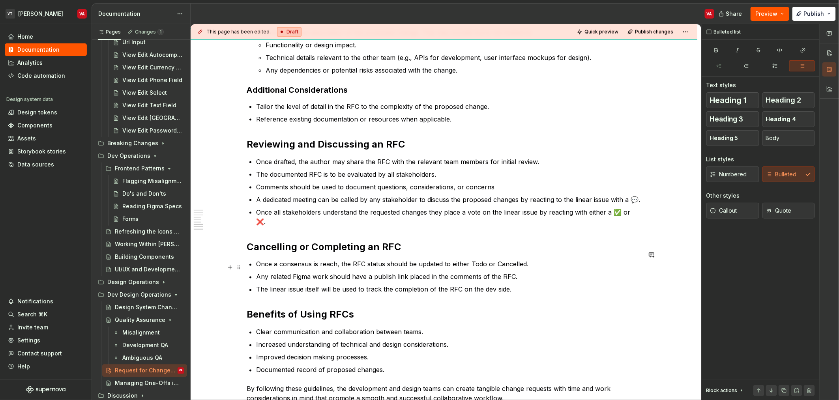
click at [332, 272] on p "Any related Figma work should have a publish link placed in the comments of the…" at bounding box center [448, 276] width 385 height 9
click at [355, 272] on p "Any related Figma work should have a publish link placed in the comments of the…" at bounding box center [448, 276] width 385 height 9
drag, startPoint x: 377, startPoint y: 265, endPoint x: 398, endPoint y: 274, distance: 21.8
click at [379, 272] on p "Any related Figma work should have a publish link placed in the comments of the…" at bounding box center [448, 276] width 385 height 9
click at [425, 272] on p "Any related Figma work should have a publish link placed in the comments of the…" at bounding box center [448, 276] width 385 height 9
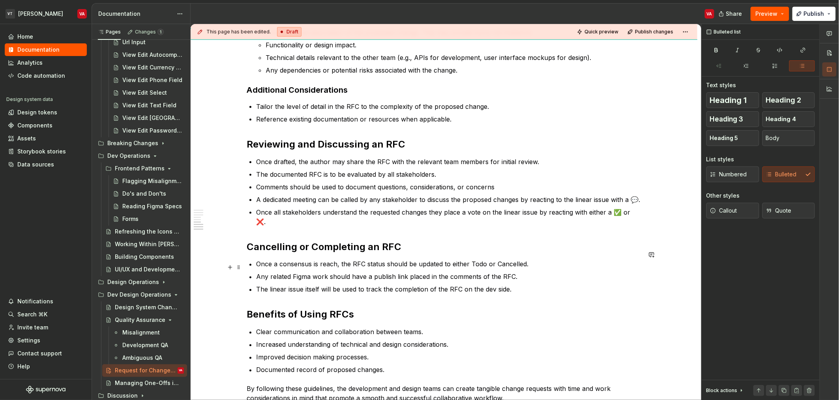
click at [525, 272] on p "Any related Figma work should have a publish link placed in the comments of the…" at bounding box center [448, 276] width 385 height 9
drag, startPoint x: 289, startPoint y: 283, endPoint x: 350, endPoint y: 327, distance: 75.4
click at [290, 285] on div "What is an RFC Formally an RFC is a proposal outlining the details of a change …" at bounding box center [444, 86] width 395 height 635
click at [415, 285] on p "The linear issue itself is then used to track the completion of the RFC on the …" at bounding box center [448, 289] width 385 height 9
click at [535, 285] on p "The linear issue itself is then used to track the completion of the RFC on the …" at bounding box center [448, 289] width 385 height 9
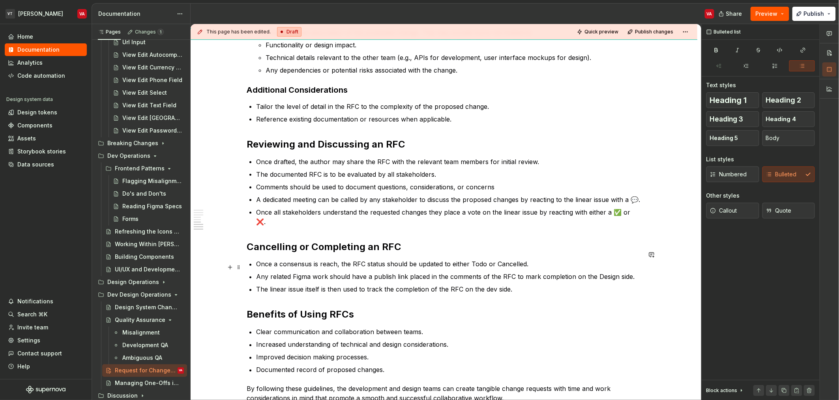
click at [298, 272] on p "Any related Figma work should have a publish link placed in the comments of the…" at bounding box center [448, 276] width 385 height 9
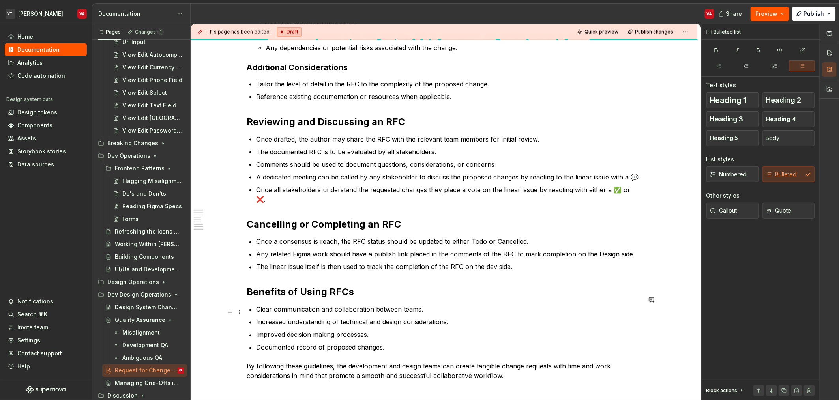
scroll to position [517, 0]
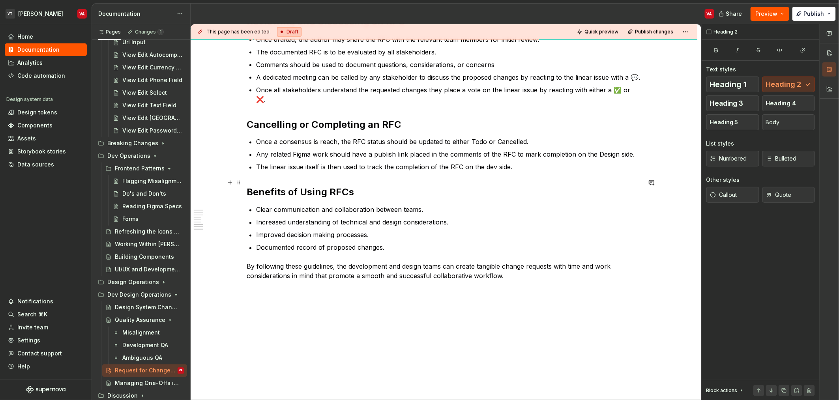
click at [271, 188] on h2 "Benefits of Using RFCs" at bounding box center [444, 192] width 395 height 13
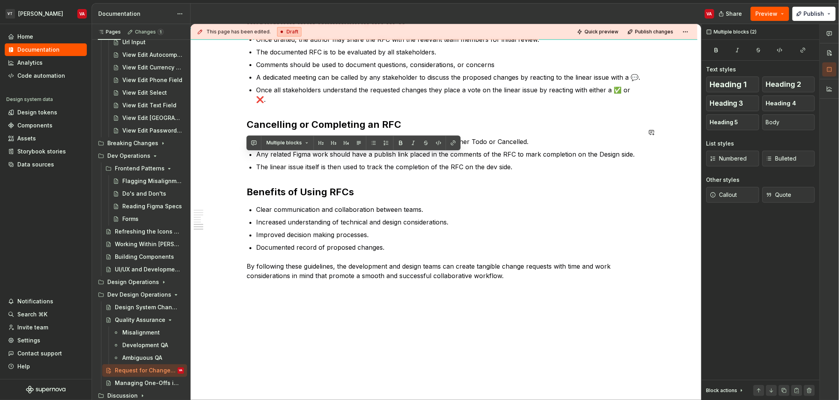
click at [529, 163] on p "The linear issue itself is then used to track the completion of the RFC on the …" at bounding box center [448, 167] width 385 height 9
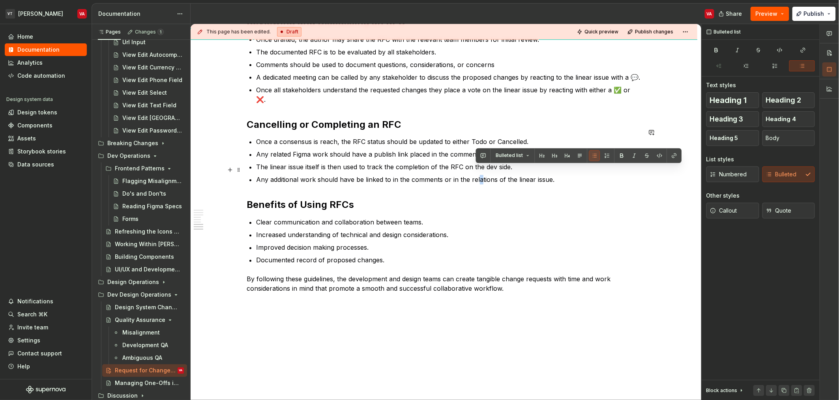
drag, startPoint x: 477, startPoint y: 167, endPoint x: 450, endPoint y: 167, distance: 26.8
click at [476, 175] on p "Any additional work should have be linked to in the comments or in the relation…" at bounding box center [448, 179] width 385 height 9
click at [350, 175] on p "Any additional work should have be linked to in the comments or in the relation…" at bounding box center [448, 179] width 385 height 9
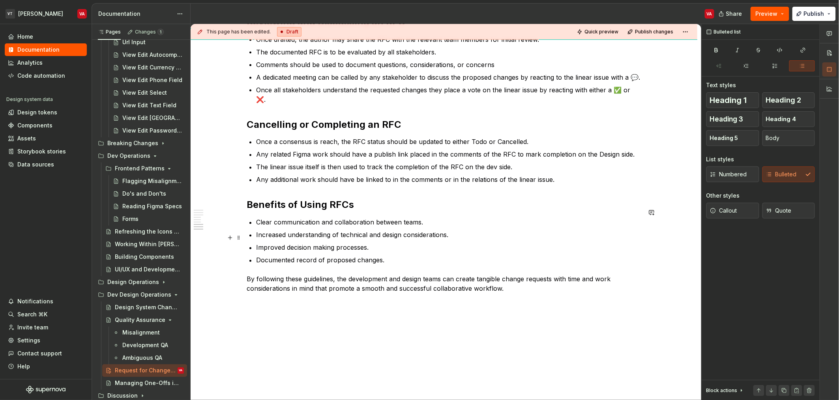
click at [359, 243] on p "Improved decision making processes." at bounding box center [448, 247] width 385 height 9
click at [256, 218] on li "Clear communication and collaboration between teams." at bounding box center [448, 222] width 385 height 9
click at [279, 275] on p "By following these guidelines, the development and design teams can create tang…" at bounding box center [444, 284] width 395 height 19
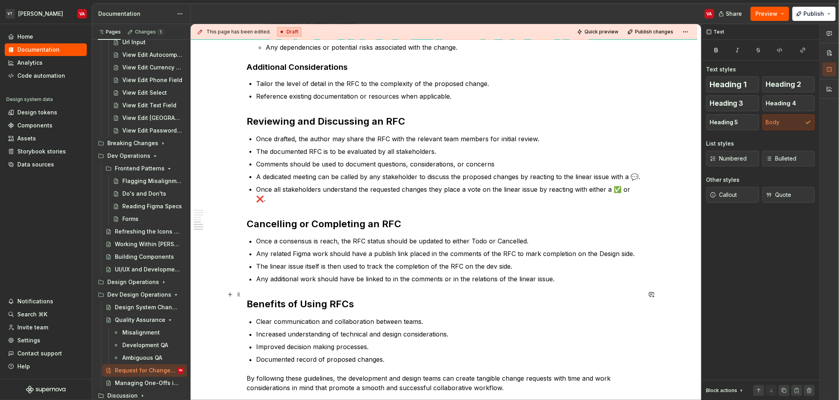
scroll to position [405, 0]
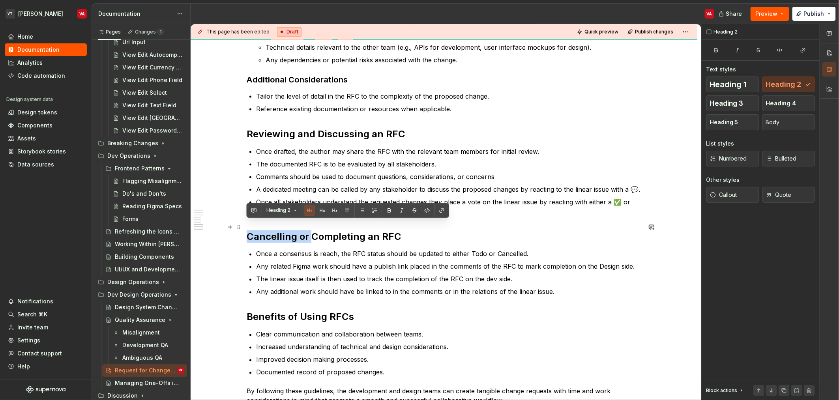
drag, startPoint x: 311, startPoint y: 227, endPoint x: 247, endPoint y: 227, distance: 64.0
click at [247, 231] on h2 "Cancelling or Completing an RFC" at bounding box center [444, 237] width 395 height 13
click at [317, 234] on div "What is an RFC Formally an RFC is a proposal outlining the details of a change …" at bounding box center [444, 81] width 395 height 647
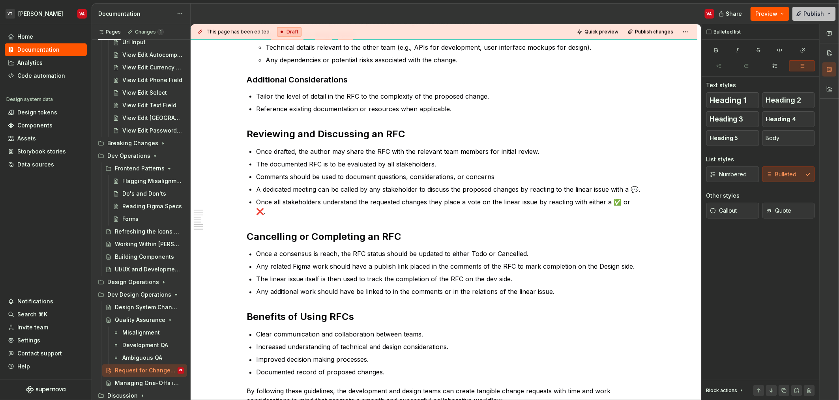
click at [827, 7] on button "Publish" at bounding box center [814, 14] width 43 height 14
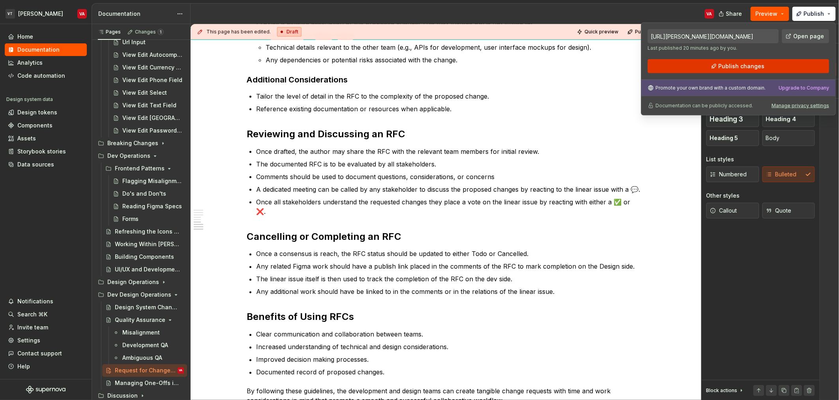
click at [747, 68] on span "Publish changes" at bounding box center [742, 66] width 46 height 8
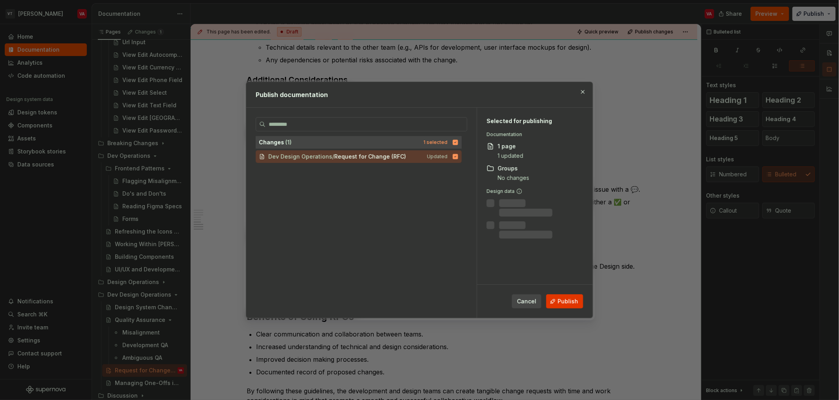
click at [575, 304] on span "Publish" at bounding box center [568, 302] width 21 height 8
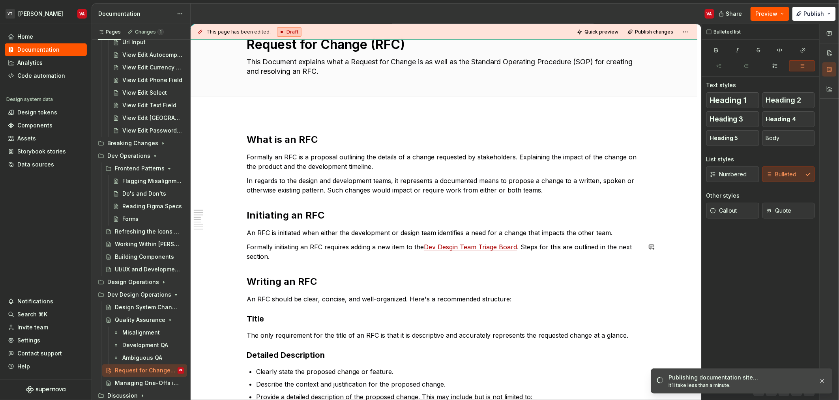
scroll to position [33, 0]
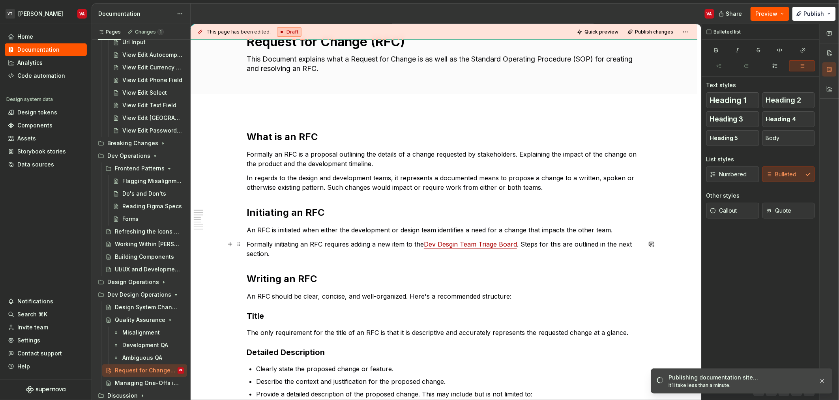
click at [277, 242] on p "Formally initiating an RFC requires adding a new item to the Dev Desgin Team Tr…" at bounding box center [444, 249] width 395 height 19
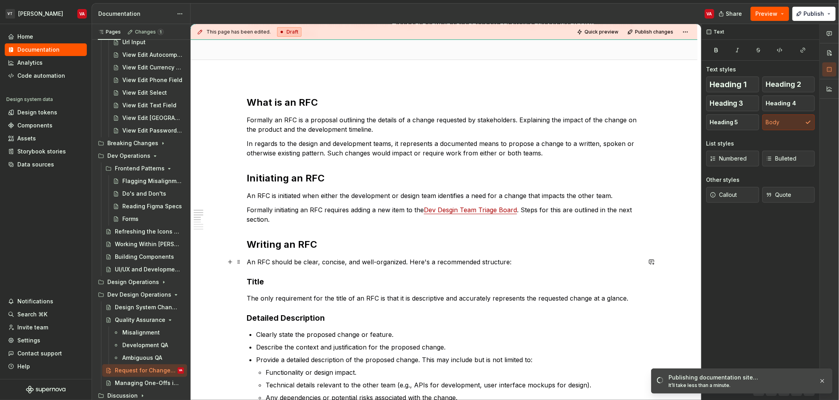
scroll to position [92, 0]
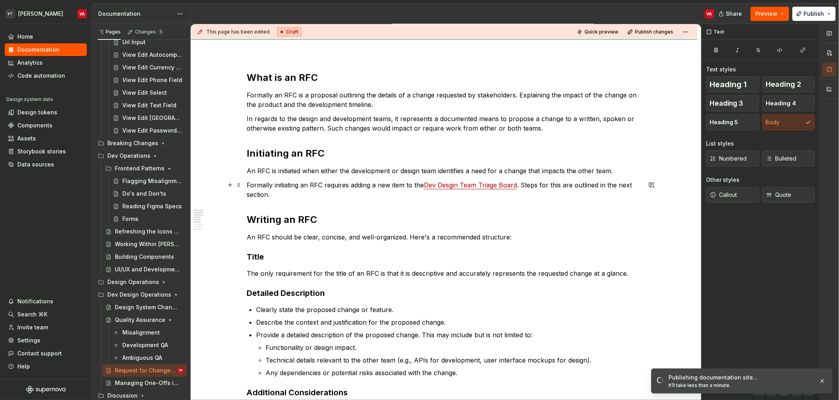
click at [577, 184] on p "Formally initiating an RFC requires adding a new item to the Dev Desgin Team Tr…" at bounding box center [444, 189] width 395 height 19
click at [279, 197] on p "Formally initiating an RFC requires adding a new item to the Dev Desgin Team Tr…" at bounding box center [444, 189] width 395 height 19
click at [525, 237] on p "An RFC should be clear, concise, and well-organized. Here's a recommended struc…" at bounding box center [444, 237] width 395 height 9
click at [248, 239] on p "An RFC should be clear, concise, and well-organized. Here's a recommended struc…" at bounding box center [444, 237] width 395 height 9
click at [505, 236] on p "An RFC should be clear, concise, and well-organized. Here's a recommended struc…" at bounding box center [444, 237] width 395 height 9
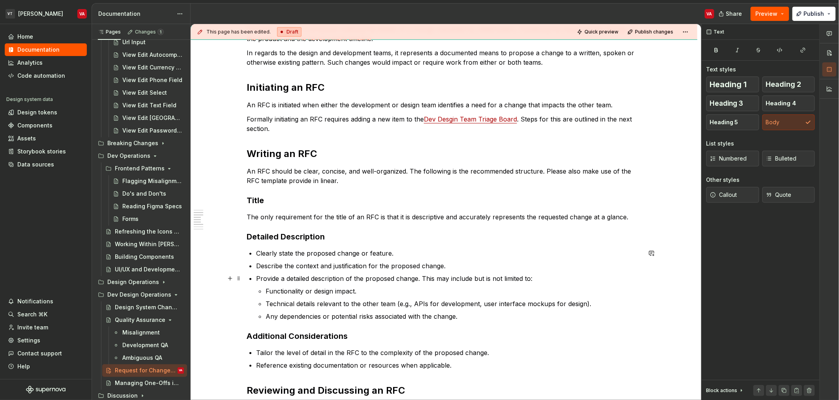
scroll to position [204, 0]
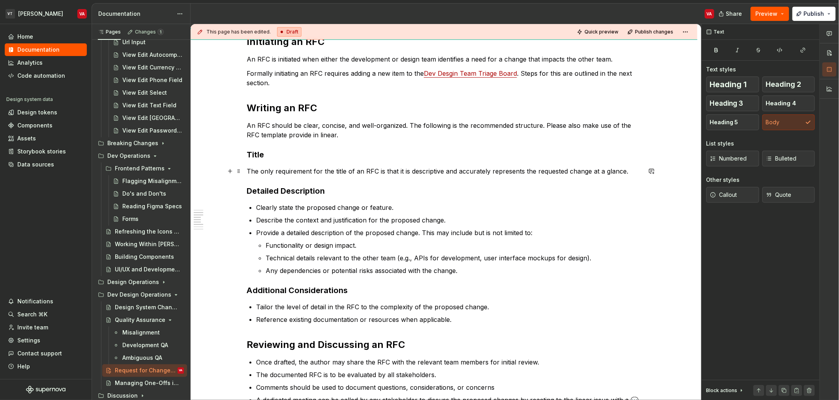
click at [483, 168] on p "The only requirement for the title of an RFC is that it is descriptive and accu…" at bounding box center [444, 171] width 395 height 9
click at [289, 177] on div "What is an RFC Formally an RFC is a proposal outlining the details of a change …" at bounding box center [444, 288] width 395 height 657
click at [626, 174] on p "The only requirement for the title of an RFC is that it is descriptive and accu…" at bounding box center [444, 171] width 395 height 9
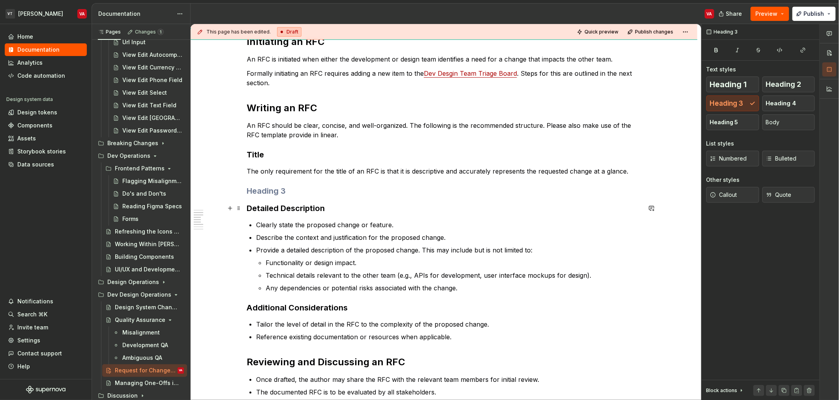
click at [310, 209] on h3 "Detailed Description" at bounding box center [444, 208] width 395 height 11
click at [277, 194] on h3 at bounding box center [444, 191] width 395 height 11
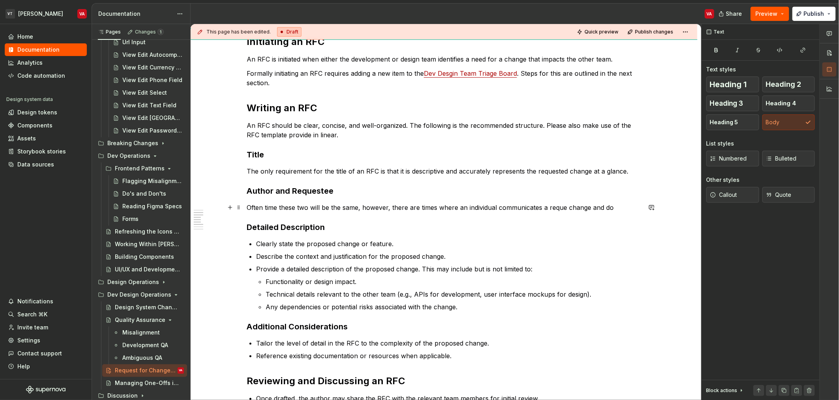
click at [563, 208] on p "Often time these two will be the same, however, there are times where an indivi…" at bounding box center [444, 207] width 395 height 9
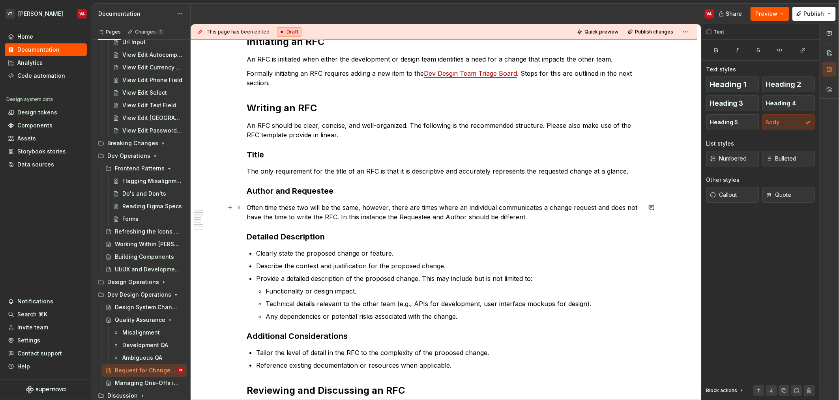
click at [276, 205] on p "Often time these two will be the same, however, there are times where an indivi…" at bounding box center [444, 212] width 395 height 19
click at [266, 205] on p "Often times these two will be the same, however, there are times where an indiv…" at bounding box center [444, 212] width 395 height 19
click at [430, 216] on p "These two fields will most often be the same. However, there are times where an…" at bounding box center [444, 212] width 395 height 19
click at [468, 215] on p "These two fields will most often be the same. However, there are times where an…" at bounding box center [444, 212] width 395 height 19
click at [503, 216] on p "These two fields will most often be the same. However, there are times where an…" at bounding box center [444, 212] width 395 height 19
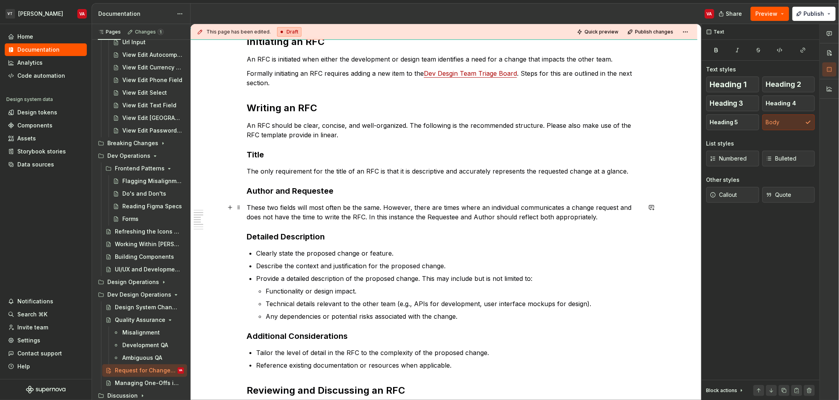
drag, startPoint x: 515, startPoint y: 216, endPoint x: 589, endPoint y: 255, distance: 83.9
click at [515, 220] on p "These two fields will most often be the same. However, there are times where an…" at bounding box center [444, 212] width 395 height 19
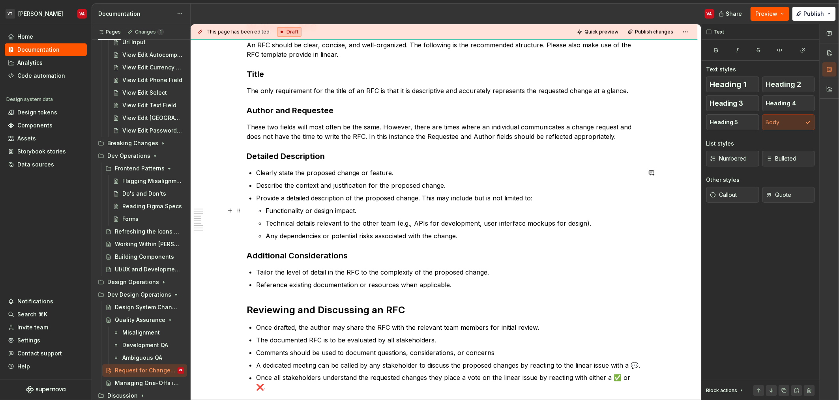
scroll to position [289, 0]
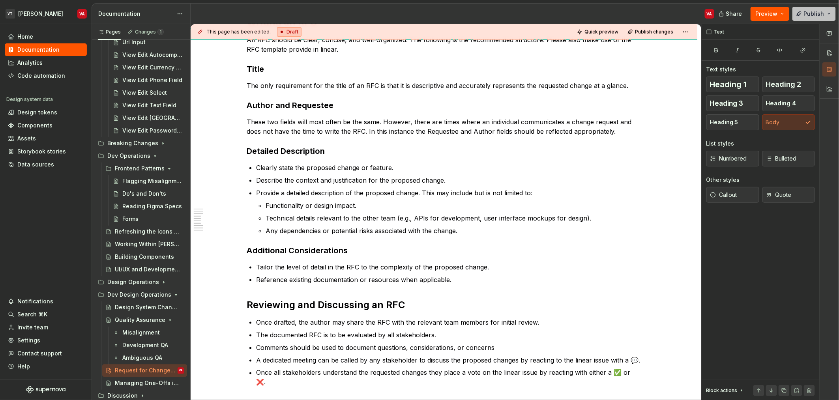
click at [824, 14] on span "Publish" at bounding box center [814, 14] width 21 height 8
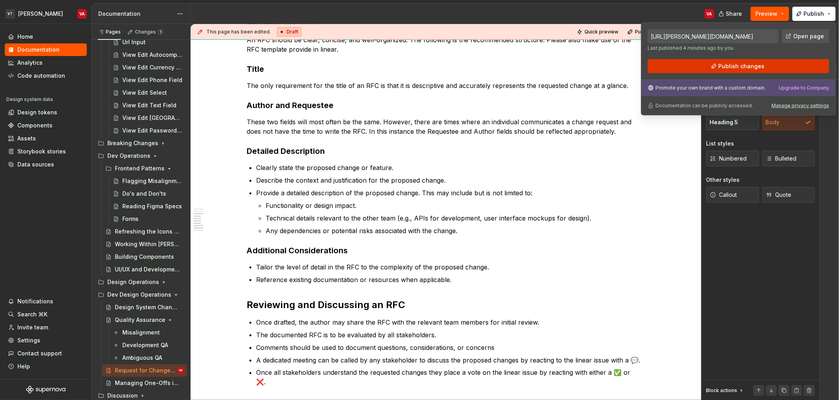
click at [705, 66] on button "Publish changes" at bounding box center [739, 66] width 182 height 14
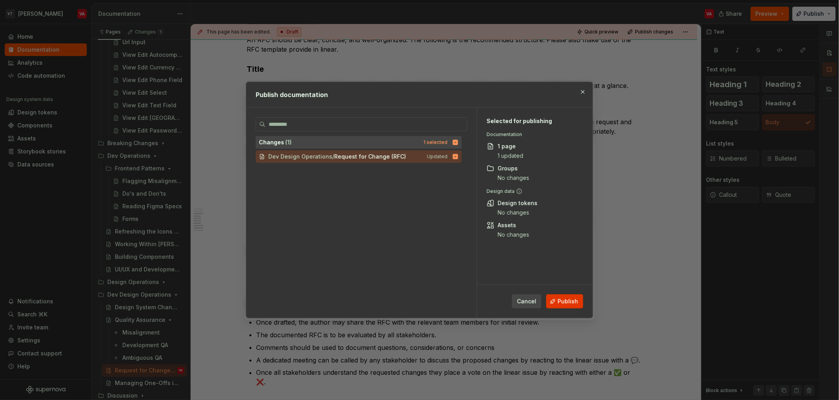
click at [561, 300] on span "Publish" at bounding box center [568, 302] width 21 height 8
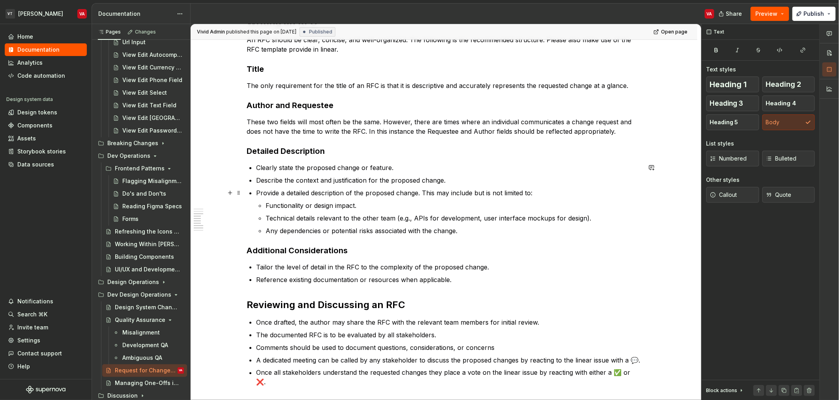
click at [334, 193] on p "Provide a detailed description of the proposed change. This may include but is …" at bounding box center [448, 192] width 385 height 9
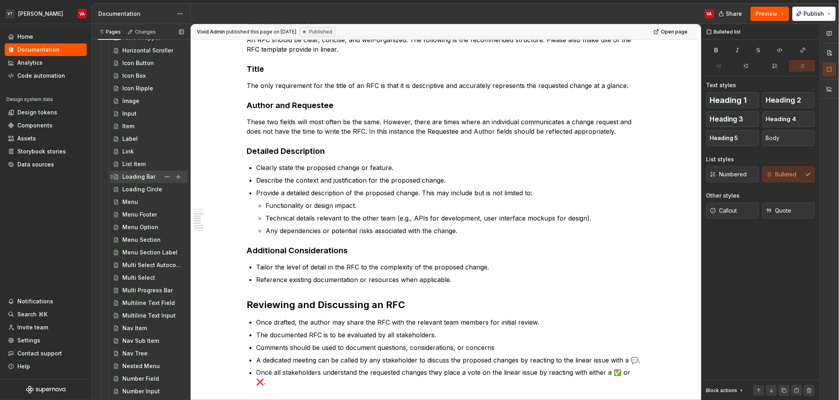
scroll to position [836, 0]
click at [143, 76] on div "Icon Box" at bounding box center [133, 74] width 23 height 8
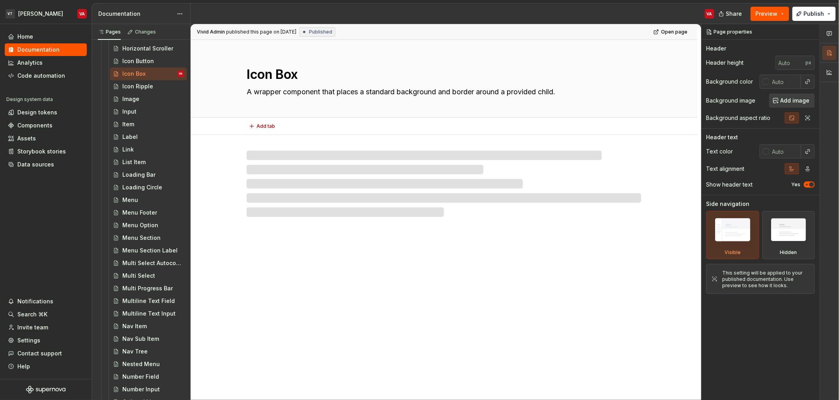
click at [320, 89] on textarea "A wrapper component that places a standard background and border around a provi…" at bounding box center [442, 92] width 395 height 13
click at [472, 96] on textarea "A wrapper component that places a standard background and border around a provi…" at bounding box center [442, 92] width 395 height 13
click at [257, 89] on textarea "A wrapper component that places a standard background and border around a provi…" at bounding box center [442, 92] width 395 height 13
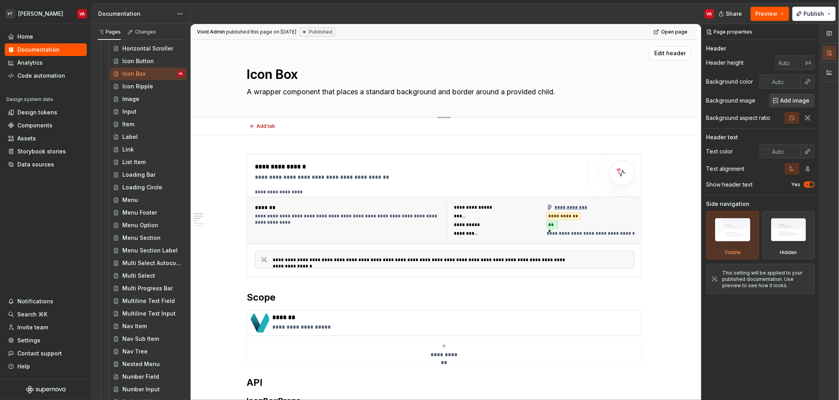
click at [249, 93] on textarea "A wrapper component that places a standard background and border around a provi…" at bounding box center [442, 92] width 395 height 13
type textarea "*"
type textarea "A A wrapper component that places a standard background and border around a pro…"
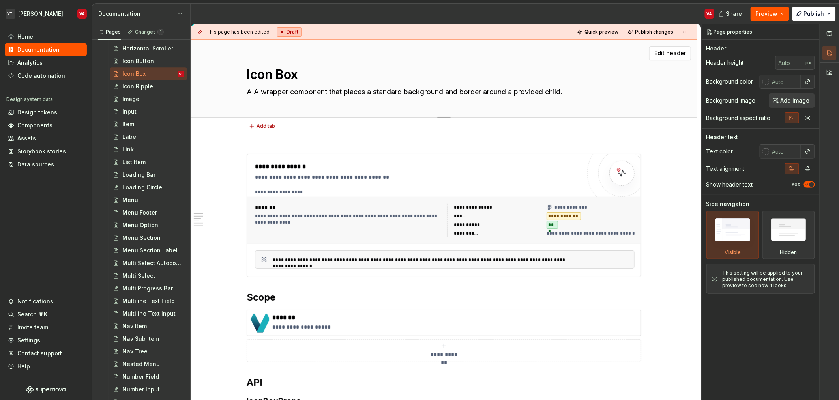
type textarea "*"
type textarea "A gA wrapper component that places a standard background and border around a pr…"
type textarea "*"
type textarea "A gnA wrapper component that places a standard background and border around a p…"
type textarea "*"
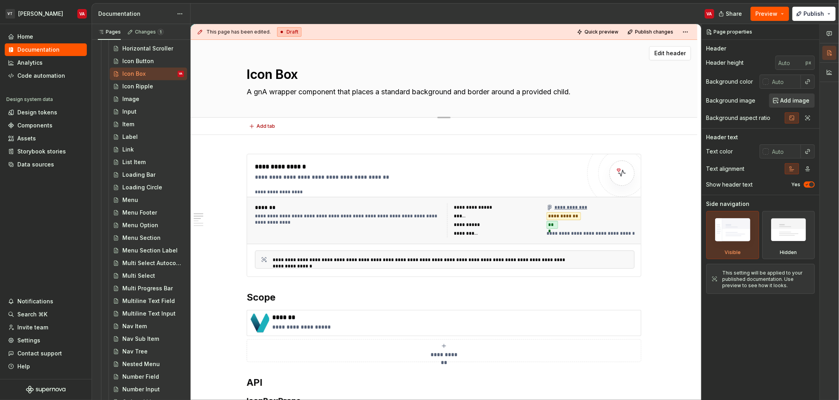
type textarea "A gA wrapper component that places a standard background and border around a pr…"
type textarea "*"
type textarea "A geA wrapper component that places a standard background and border around a p…"
type textarea "*"
type textarea "A [PERSON_NAME] wrapper component that places a standard background and border …"
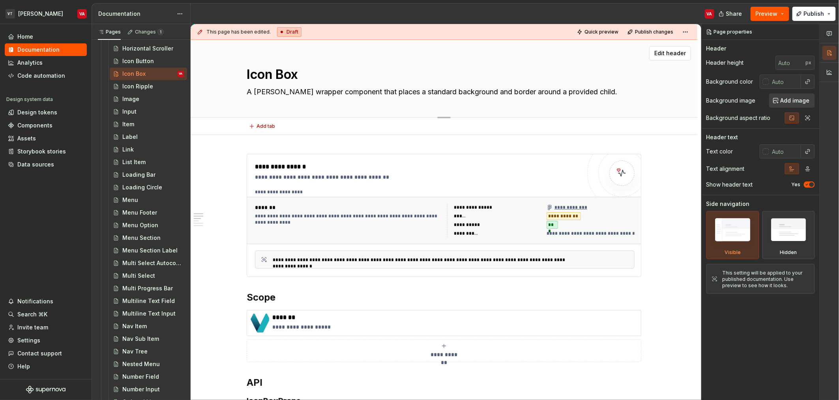
type textarea "*"
type textarea "A [PERSON_NAME] wrapper component that places a standard background and border …"
type textarea "*"
type textarea "A generA wrapper component that places a standard background and border around …"
type textarea "*"
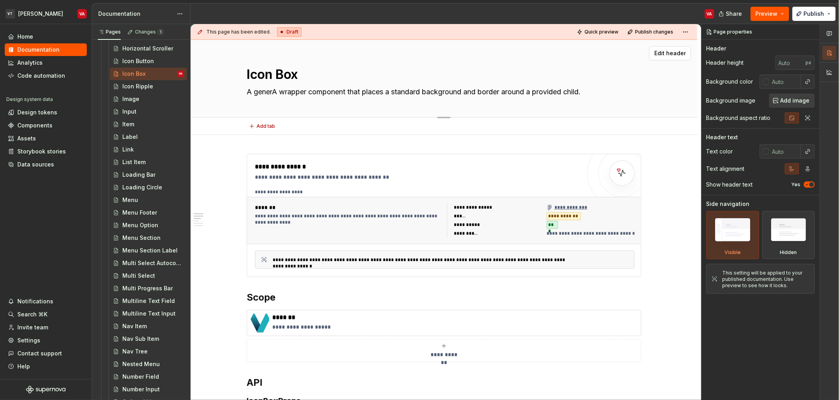
type textarea "A generaA wrapper component that places a standard background and border around…"
type textarea "*"
type textarea "A generalA wrapper component that places a standard background and border aroun…"
type textarea "*"
type textarea "A general A wrapper component that places a standard background and border arou…"
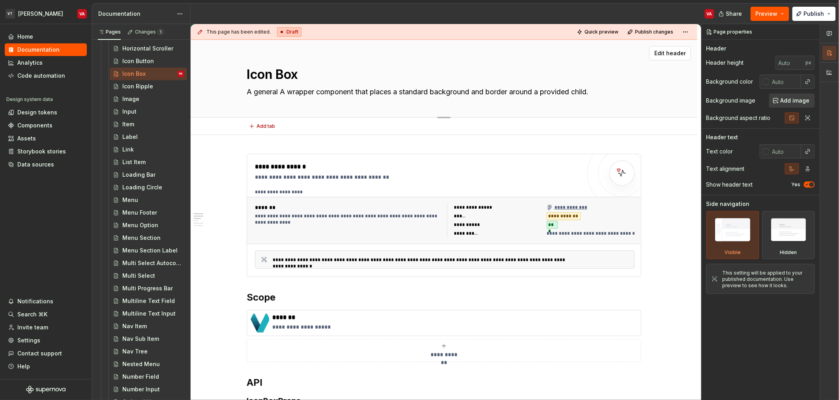
type textarea "*"
type textarea "A general cA wrapper component that places a standard background and border aro…"
type textarea "*"
type textarea "A general coA wrapper component that places a standard background and border ar…"
type textarea "*"
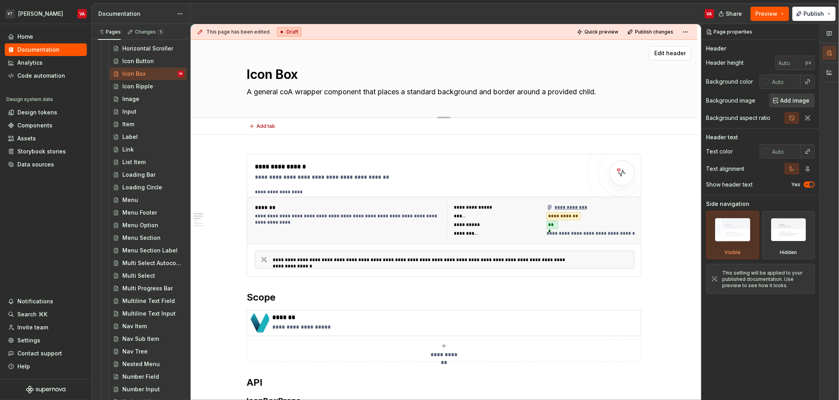
type textarea "A general conA wrapper component that places a standard background and border a…"
type textarea "*"
type textarea "A general concA wrapper component that places a standard background and border …"
type textarea "*"
type textarea "A general conceA wrapper component that places a standard background and border…"
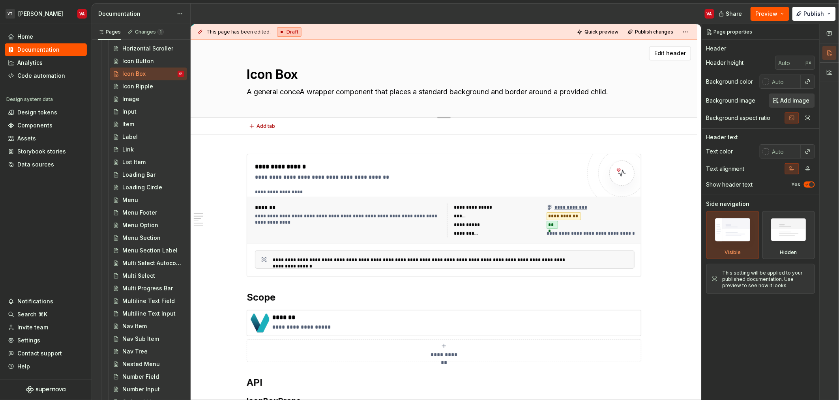
type textarea "*"
type textarea "A general concepA wrapper component that places a standard background and borde…"
type textarea "*"
type textarea "A general concept A wrapper component that places a standard background and bor…"
type textarea "*"
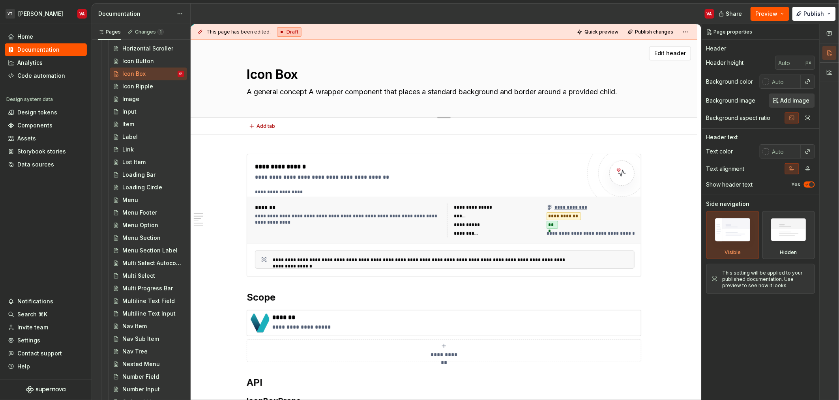
type textarea "A general concept dA wrapper component that places a standard background and bo…"
type textarea "*"
type textarea "A general concept deA wrapper component that places a standard background and b…"
type textarea "*"
type textarea "A general concept [PERSON_NAME] wrapper component that places a standard backgr…"
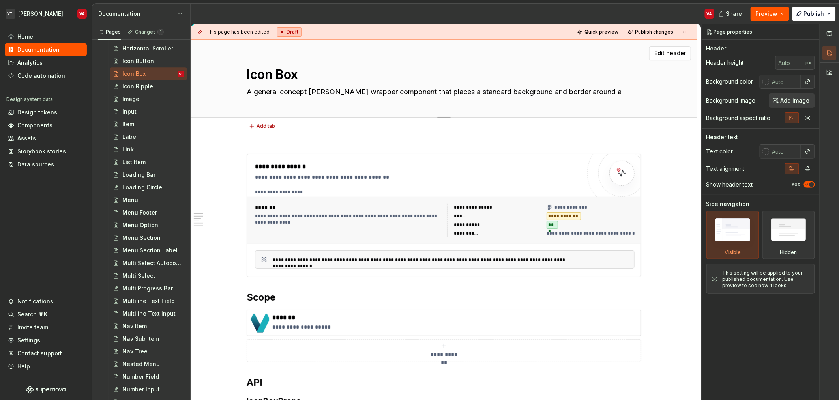
type textarea "*"
type textarea "A general concept denoA wrapper component that places a standard background and…"
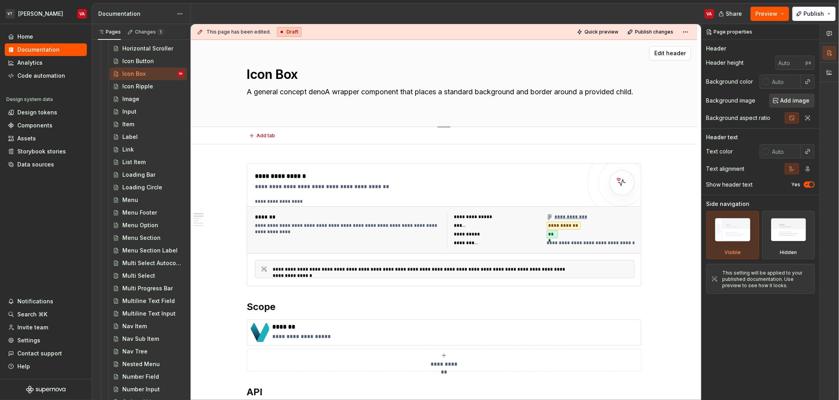
type textarea "*"
type textarea "A general concept denotA wrapper component that places a standard background an…"
type textarea "*"
type textarea "A general concept denotiA wrapper component that places a standard background a…"
type textarea "*"
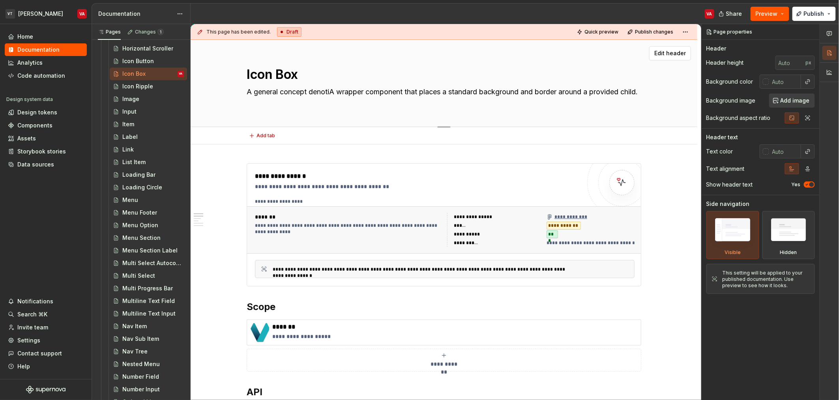
type textarea "A general concept denotioA wrapper component that places a standard background …"
type textarea "*"
type textarea "A general concept denotionA wrapper component that places a standard background…"
type textarea "*"
type textarea "A general concept denotion A wrapper component that places a standard backgroun…"
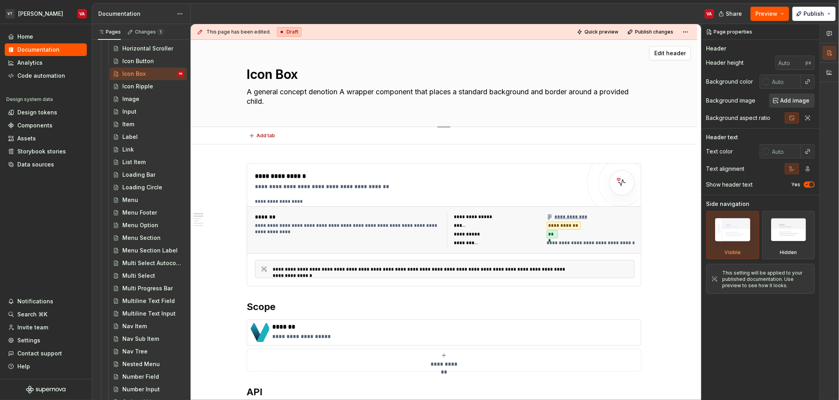
type textarea "*"
type textarea "A general concept denotion cA wrapper component that places a standard backgrou…"
type textarea "*"
type textarea "A general concept denotion coA wrapper component that places a standard backgro…"
type textarea "*"
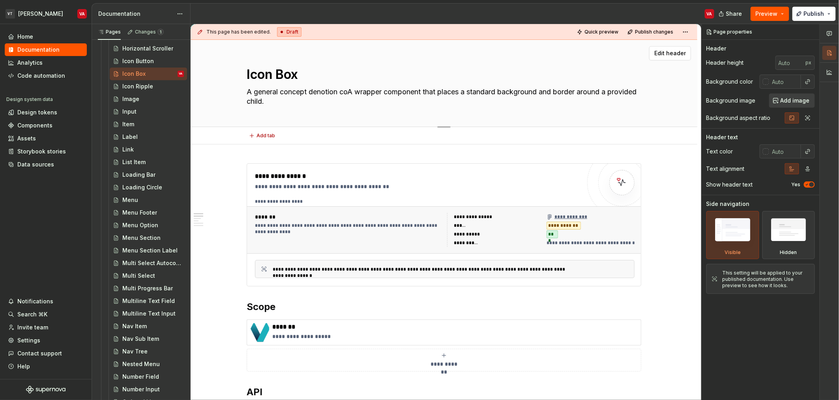
type textarea "A general concept denotion comA wrapper component that places a standard backgr…"
type textarea "*"
type textarea "A general concept denotion compA wrapper component that places a standard backg…"
type textarea "*"
type textarea "A general concept denotion compoA wrapper component that places a standard back…"
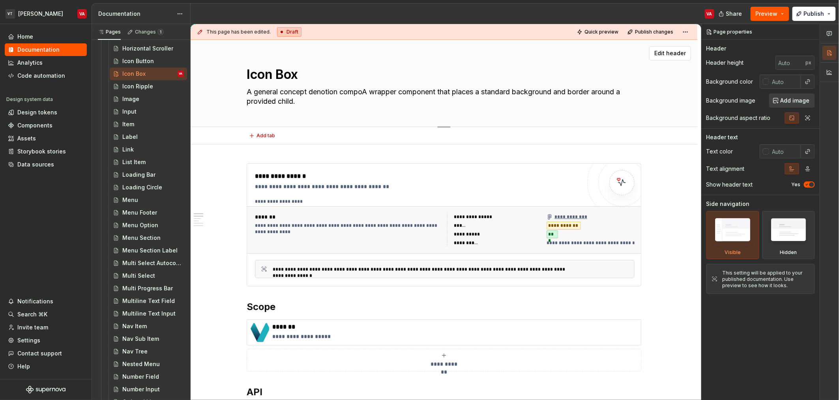
type textarea "*"
type textarea "A general concept denotion componA wrapper component that places a standard bac…"
type textarea "*"
type textarea "A general concept denotion componeA wrapper component that places a standard ba…"
type textarea "*"
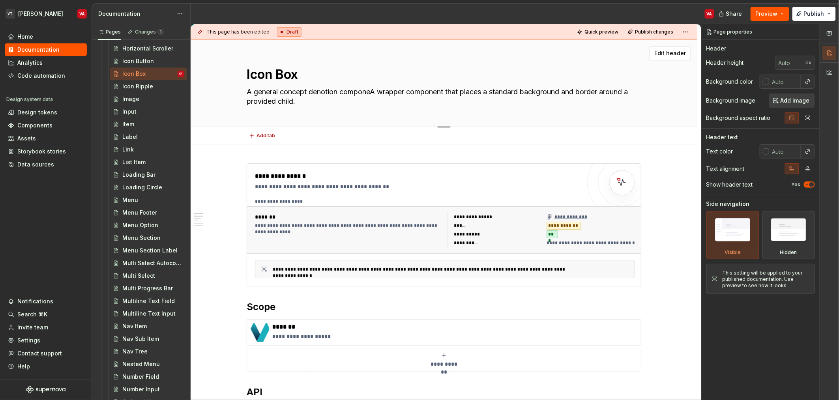
type textarea "A general concept denotion componenA wrapper component that places a standard b…"
type textarea "*"
type textarea "A general concept denotion componentA wrapper component that places a standard …"
type textarea "*"
type textarea "A general concept denotion component.A wrapper component that places a standard…"
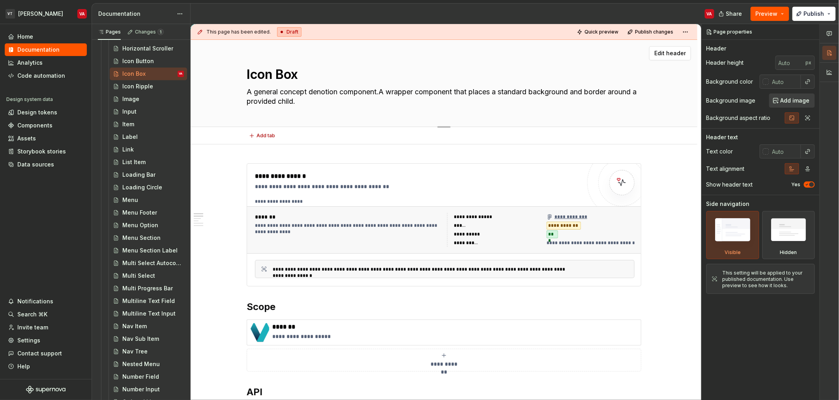
type textarea "*"
type textarea "A general concept denotion component. A wrapper component that places a standar…"
type textarea "*"
type textarea "A general concept denotion component. UA wrapper component that places a standa…"
type textarea "*"
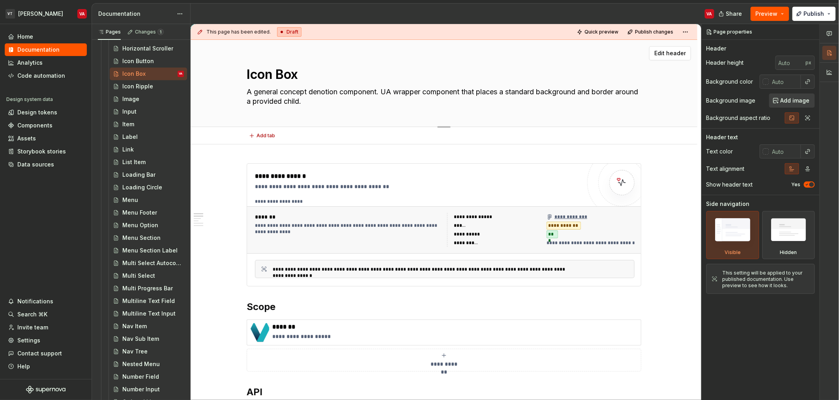
type textarea "A general concept denotion component. UsA wrapper component that places a stand…"
type textarea "*"
type textarea "A general concept denotion component. UseA wrapper component that places a stan…"
type textarea "*"
type textarea "A general concept denotion component. UsedA wrapper component that places a sta…"
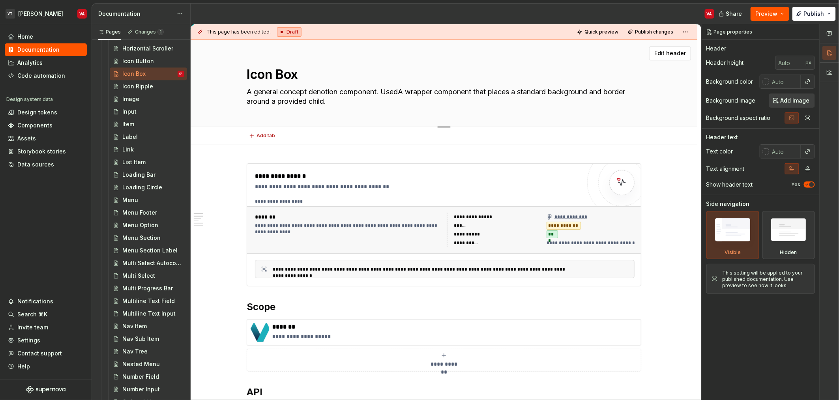
type textarea "*"
type textarea "A general concept denotion component. Used A wrapper component that places a st…"
type textarea "*"
type textarea "A general concept denotion component. Used toA wrapper component that places a …"
type textarea "*"
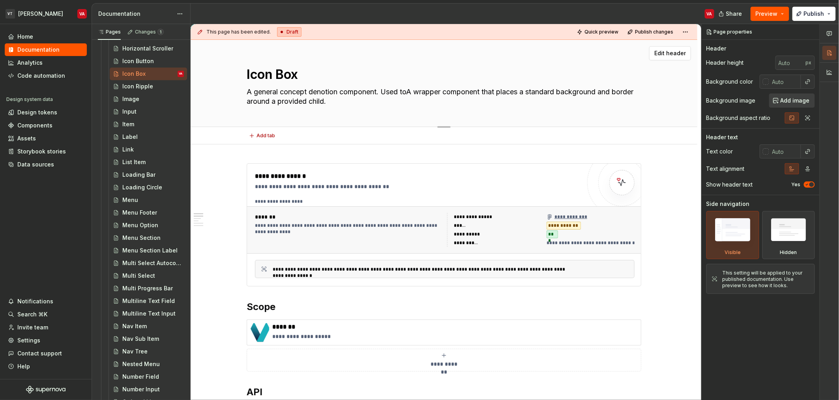
type textarea "A general concept denotion component. Used to A wrapper component that places a…"
type textarea "*"
type textarea "A general concept denotion component. Used to pA wrapper component that places …"
type textarea "*"
type textarea "A general concept denotion component. Used to proA wrapper component that place…"
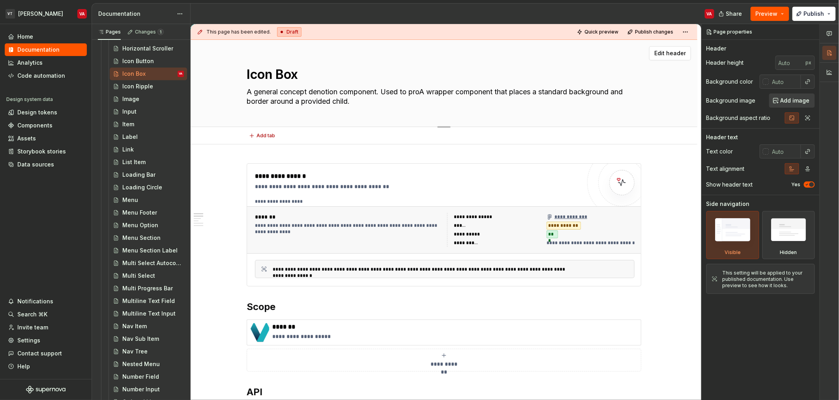
type textarea "*"
type textarea "A general concept denotion component. Used to provA wrapper component that plac…"
type textarea "*"
type textarea "A general concept denotion component. Used to proviA wrapper component that pla…"
type textarea "*"
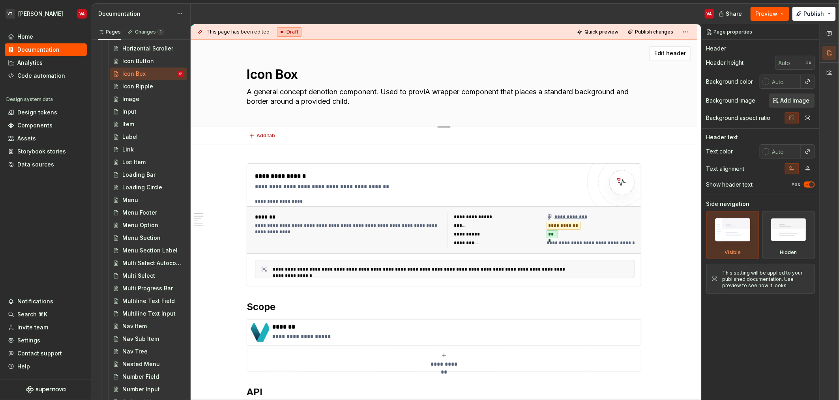
type textarea "A general concept denotion component. Used to providA wrapper component that pl…"
type textarea "*"
type textarea "A general concept denotion component. Used to provideA wrapper component that p…"
type textarea "*"
type textarea "A general concept denotion component. Used to provide A wrapper component that …"
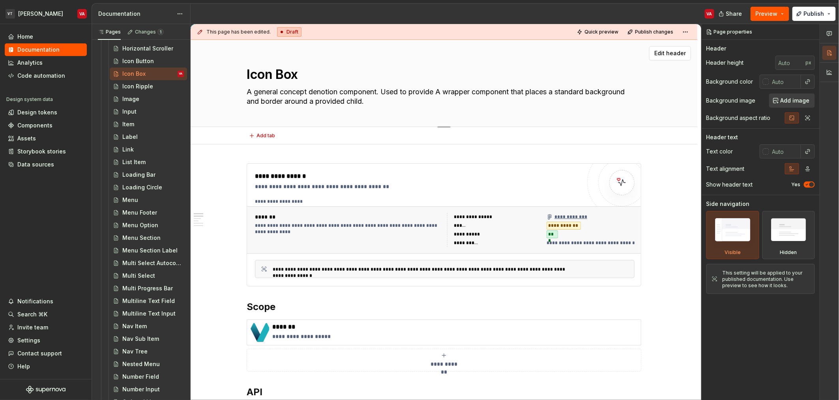
type textarea "*"
type textarea "A general concept denotion component. Used to provide a A wrapper component tha…"
type textarea "*"
type textarea "A general concept denotion component. Used to provide aA wrapper component that…"
type textarea "*"
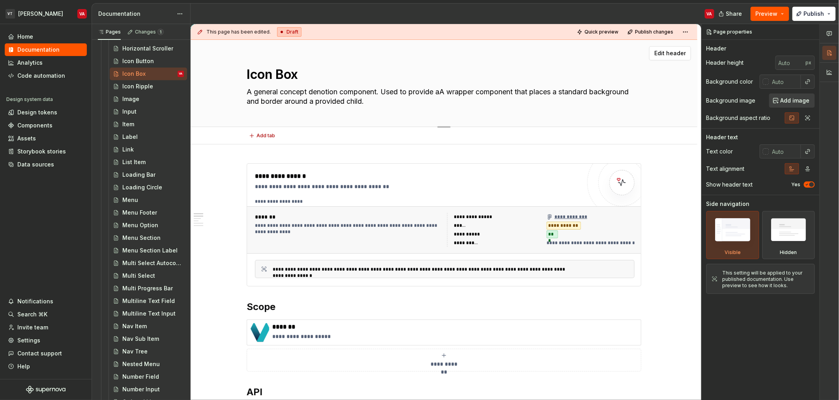
type textarea "A general concept denotion component. Used to provide A wrapper component that …"
type textarea "*"
type textarea "A general concept denotion component. Used to provide A wrapper component that …"
type textarea "*"
type textarea "A general concept denotion component. Used to provide c A wrapper component tha…"
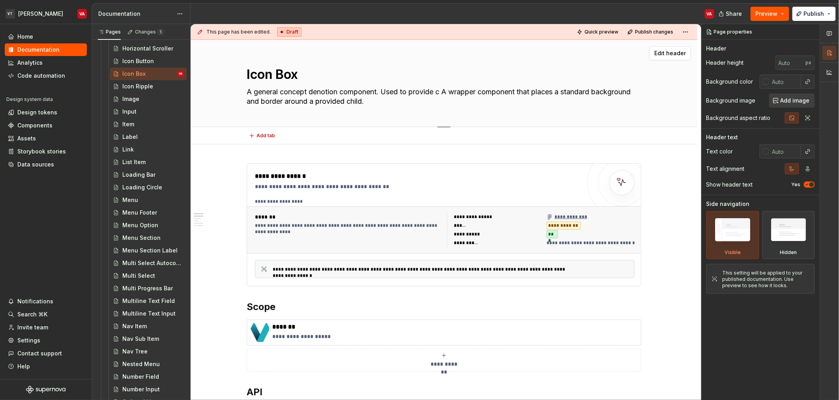
type textarea "*"
type textarea "A general concept denotion component. Used to provide co A wrapper component th…"
type textarea "*"
type textarea "A general concept denotion component. Used to provide con A wrapper component t…"
type textarea "*"
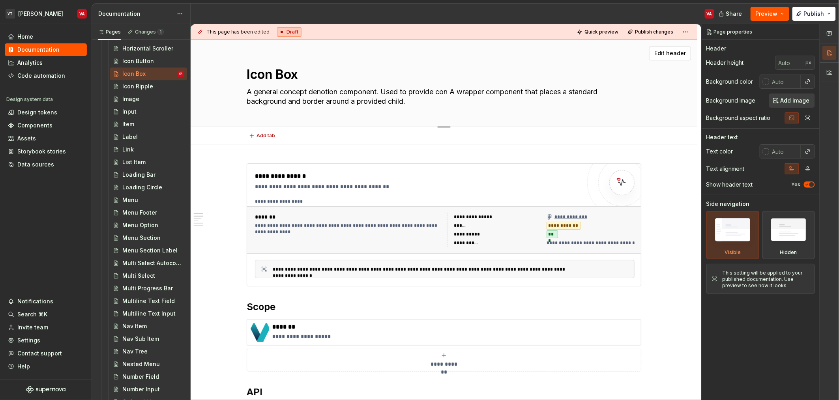
type textarea "A general concept denotion component. Used to provide cont A wrapper component …"
type textarea "*"
type textarea "A general concept denotion component. Used to provide [PERSON_NAME] A wrapper c…"
type textarea "*"
type textarea "A general concept denotion component. Used to provide contex A wrapper componen…"
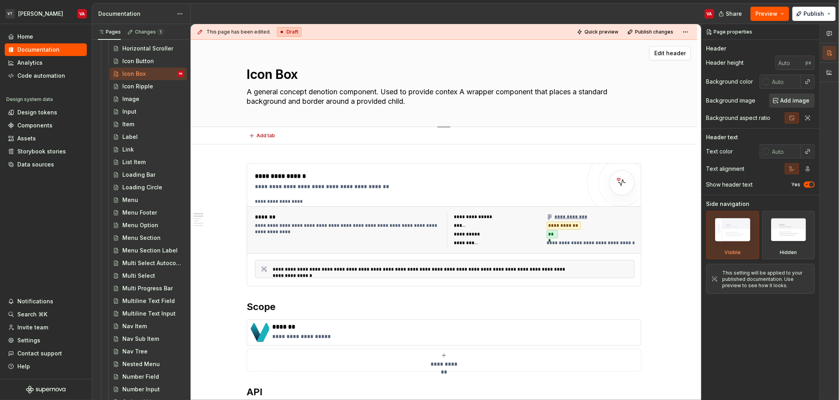
type textarea "*"
type textarea "A general concept denotion component. Used to provide context A wrapper compone…"
type textarea "*"
type textarea "A general concept denotion component. Used to provide context A wrapper compone…"
type textarea "*"
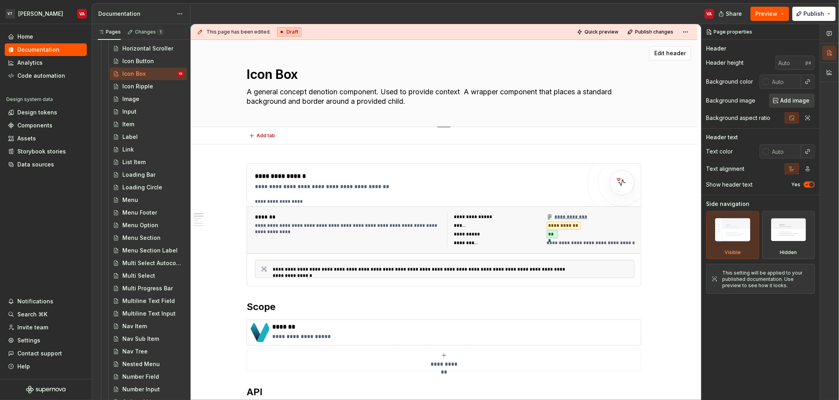
type textarea "A general concept denotion component. Used to provide context a A wrapper compo…"
type textarea "*"
type textarea "A general concept denotion component. Used to provide context ab A wrapper comp…"
type textarea "*"
type textarea "A general concept denotion component. Used to provide context abo A wrapper com…"
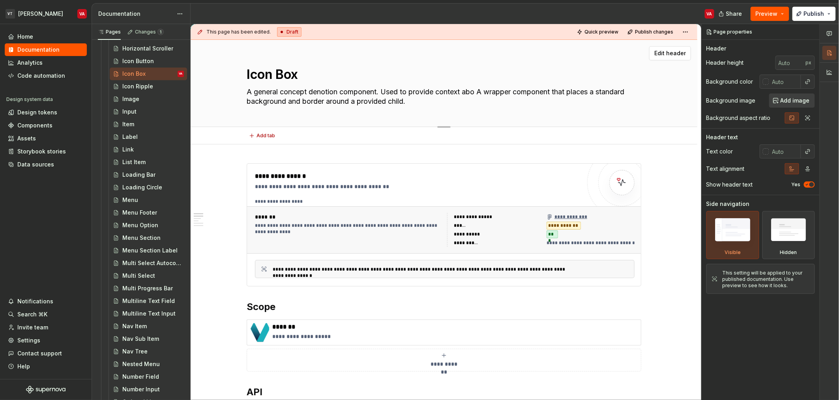
type textarea "*"
type textarea "A general concept denotion component. Used to provide context about A wrapper c…"
type textarea "*"
type textarea "A general concept denotion component. Used to provide context about A wrapper c…"
type textarea "*"
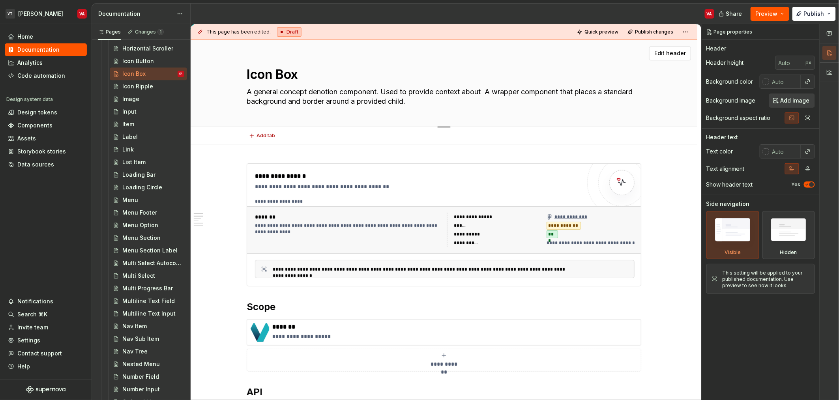
type textarea "A general concept denotion component. Used to provide context about a A wrapper…"
type textarea "*"
type textarea "A general concept denotion component. Used to provide context about a A wrapper…"
type textarea "*"
type textarea "A general concept denotion component. Used to provide context about a p A wrapp…"
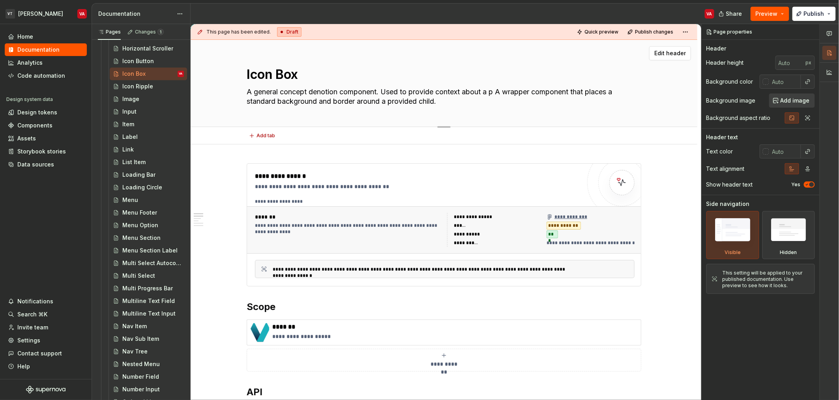
type textarea "*"
type textarea "A general concept denotion component. Used to provide context about a po A wrap…"
type textarea "*"
type textarea "A general concept denotion component. Used to provide context about a por A wra…"
type textarea "*"
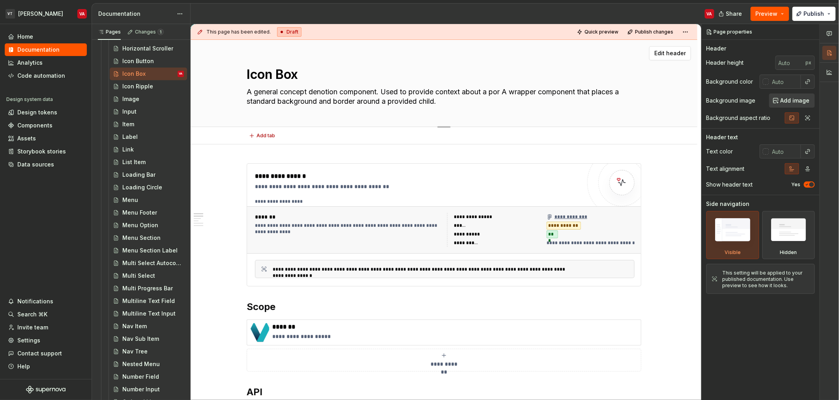
type textarea "A general concept denotion component. Used to provide context about a port A wr…"
type textarea "*"
type textarea "A general concept denotion component. Used to provide context about a porti A w…"
type textarea "*"
type textarea "A general concept denotion component. Used to provide context about a portion A…"
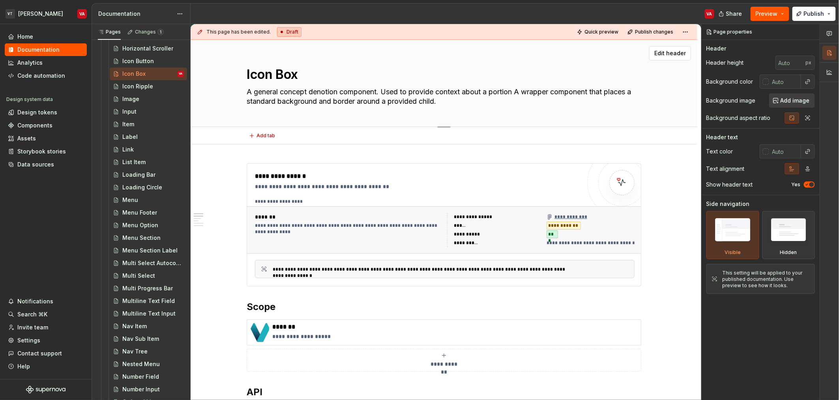
type textarea "*"
type textarea "A general concept denotion component. Used to provide context about a portion A…"
type textarea "*"
type textarea "A general concept denotion component. Used to provide context about a portion o…"
type textarea "*"
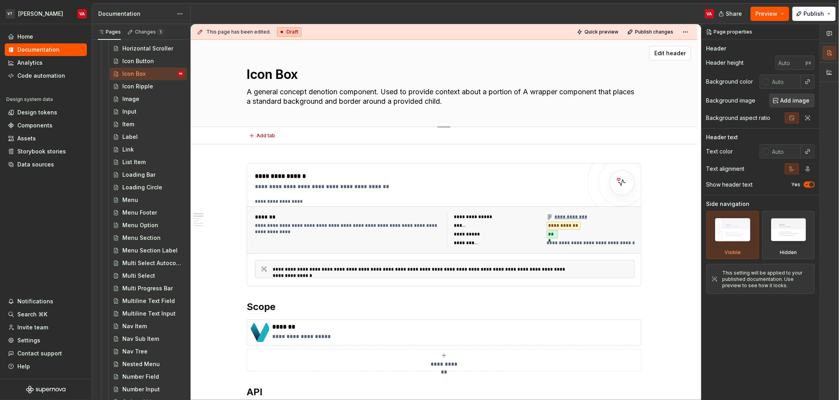
type textarea "A general concept denotion component. Used to provide context about a portion o…"
type textarea "*"
type textarea "A general concept denotion component. Used to provide context about a portion o…"
type textarea "*"
type textarea "A general concept denotion component. Used to provide context about a portion o…"
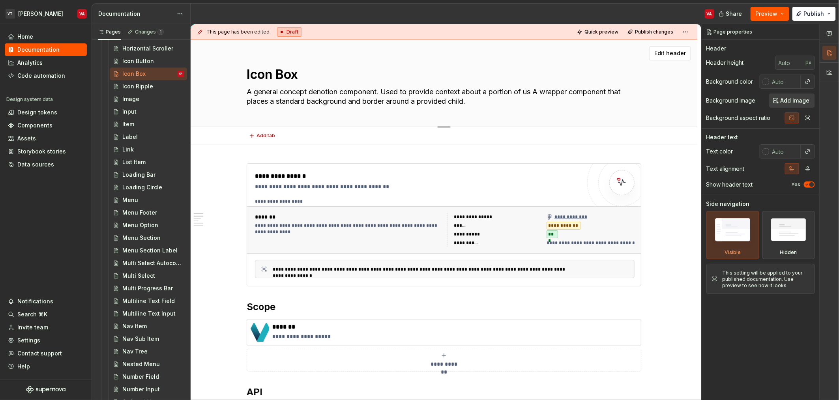
type textarea "*"
type textarea "A general concept denotion component. Used to provide context about a portion o…"
type textarea "*"
type textarea "A general concept denotion component. Used to provide context about a portion o…"
type textarea "*"
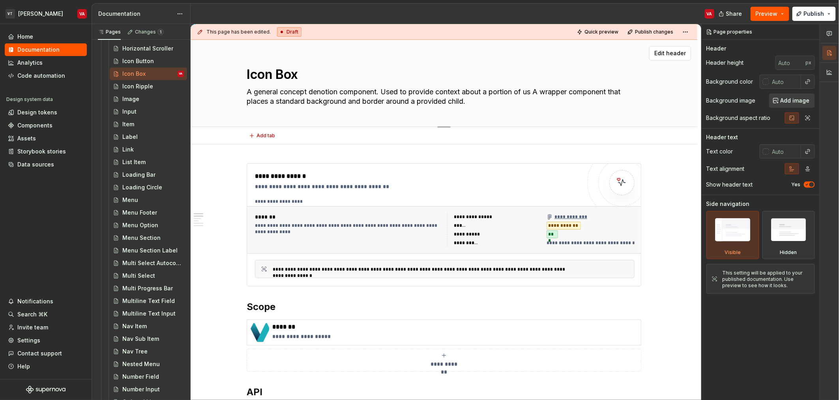
type textarea "A general concept denotion component. Used to provide context about a portion o…"
type textarea "*"
type textarea "A general concept denotion component. Used to provide context about a portion o…"
type textarea "*"
type textarea "A general concept denotion component. Used to provide context about a portion o…"
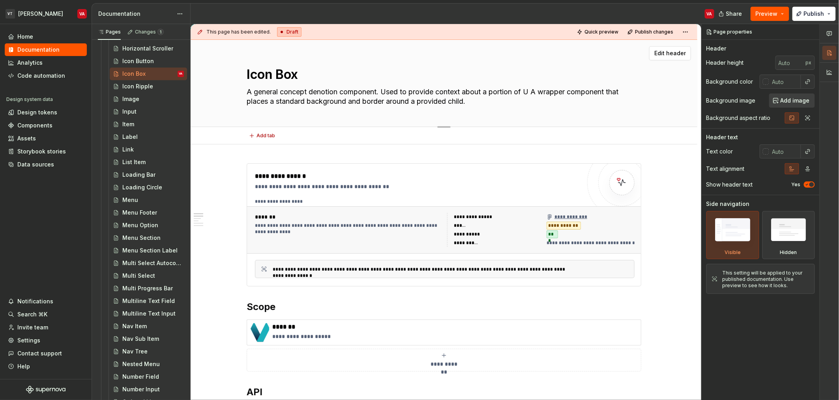
type textarea "*"
type textarea "A general concept denotion component. Used to provide context about a portion o…"
type textarea "*"
type textarea "A general concept denotion component. Used to provide context about a portion o…"
type textarea "*"
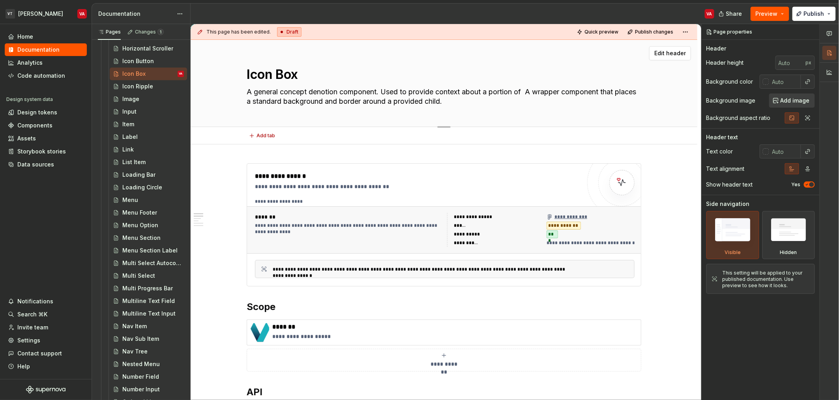
type textarea "A general concept denotion component. Used to provide context about a portion A…"
type textarea "*"
type textarea "A general concept denotion component. Used to provide context about a A wrapper…"
type textarea "*"
type textarea "A general concept denotion component. Used to provide context about a A wrapper…"
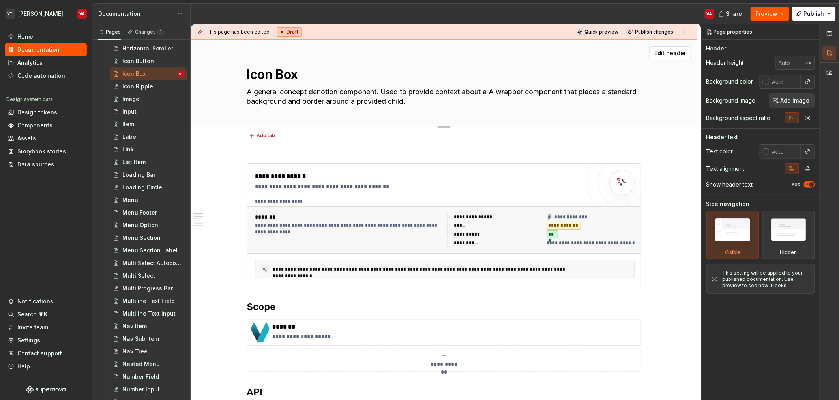
type textarea "*"
type textarea "A general concept denotion component. Used to provide context about A wrapper c…"
type textarea "*"
type textarea "A general concept denotion component. Used to provide context about a A wrapper…"
type textarea "*"
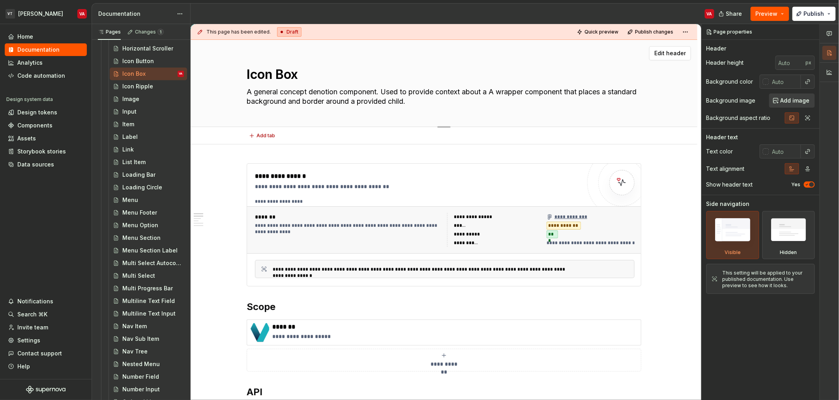
type textarea "A general concept denotion component. Used to provide context about a A wrapper…"
type textarea "*"
click at [419, 87] on textarea "A general concept denotion component. Used to provide "glance" context to a use…" at bounding box center [442, 97] width 395 height 22
click at [561, 105] on textarea "A general concept denotion component. Used to provide "glance" context to a use…" at bounding box center [442, 97] width 395 height 22
click at [41, 127] on div "Components" at bounding box center [34, 126] width 35 height 8
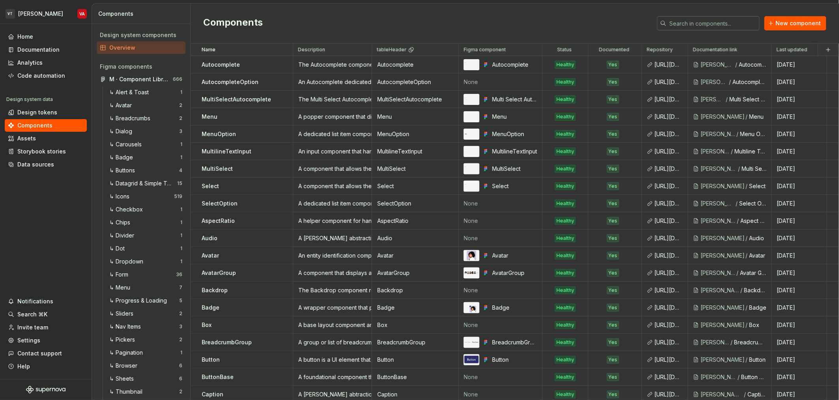
click at [733, 24] on input "text" at bounding box center [713, 23] width 93 height 14
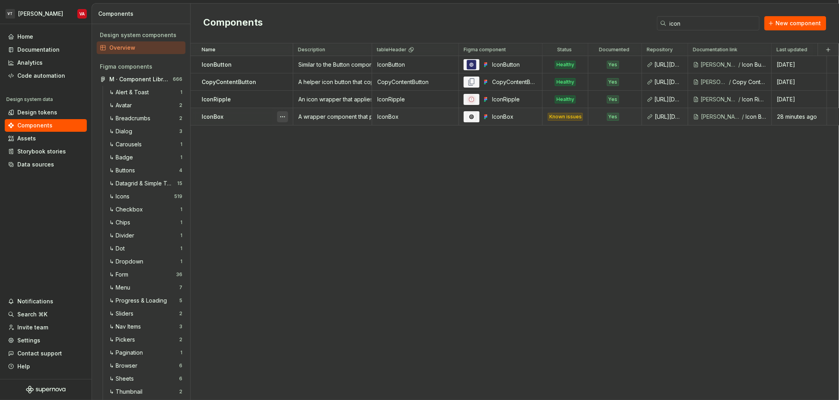
click at [283, 119] on button "button" at bounding box center [282, 116] width 11 height 11
click at [442, 177] on div "Name Description tableHeader Figma component Status Documented Repository Docum…" at bounding box center [515, 221] width 649 height 357
click at [257, 116] on div "IconBox" at bounding box center [247, 117] width 91 height 8
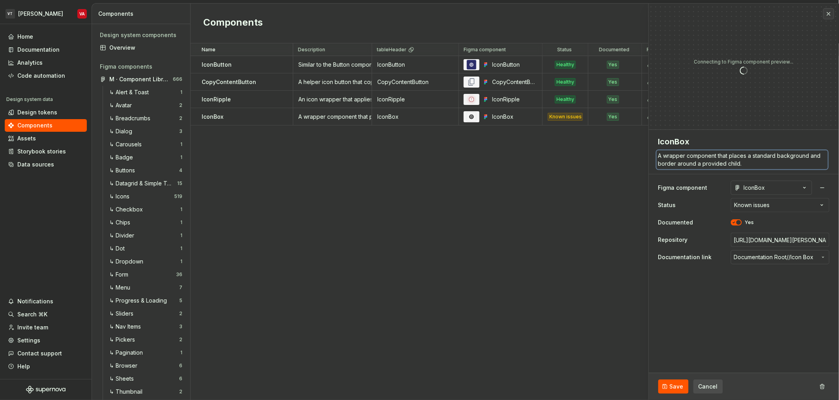
click at [747, 162] on textarea "A wrapper component that places a standard background and border around a provi…" at bounding box center [742, 159] width 171 height 19
paste textarea "general concept denotion component. Used to provide "glance" context to a user …"
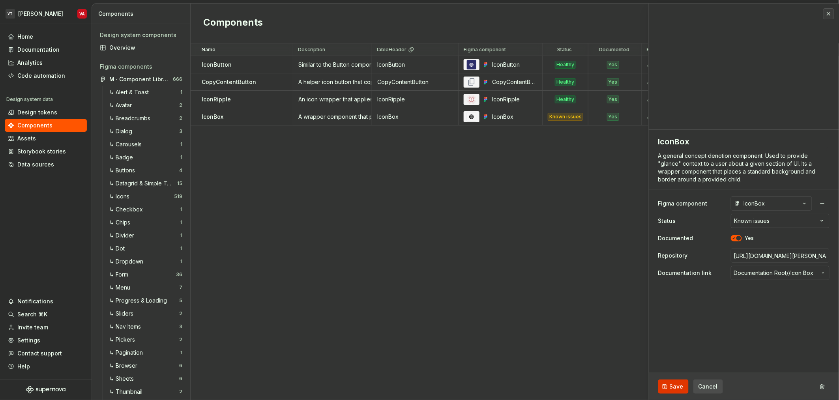
click at [674, 386] on span "Save" at bounding box center [677, 387] width 14 height 8
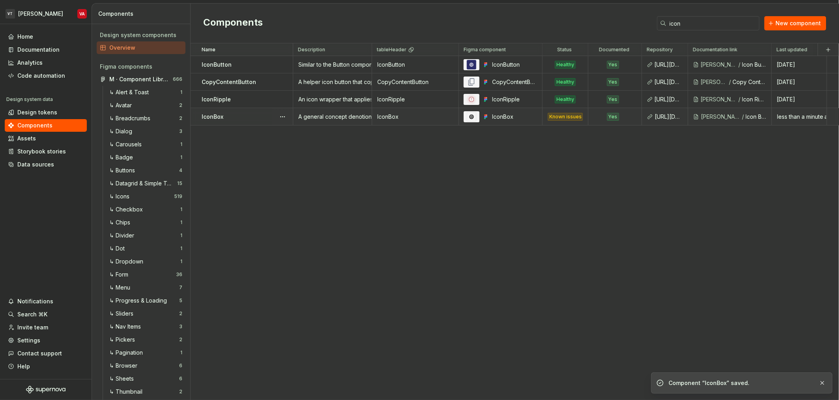
click at [329, 118] on div "A general concept denotion component. Used to provide "glance" context to a use…" at bounding box center [333, 117] width 78 height 8
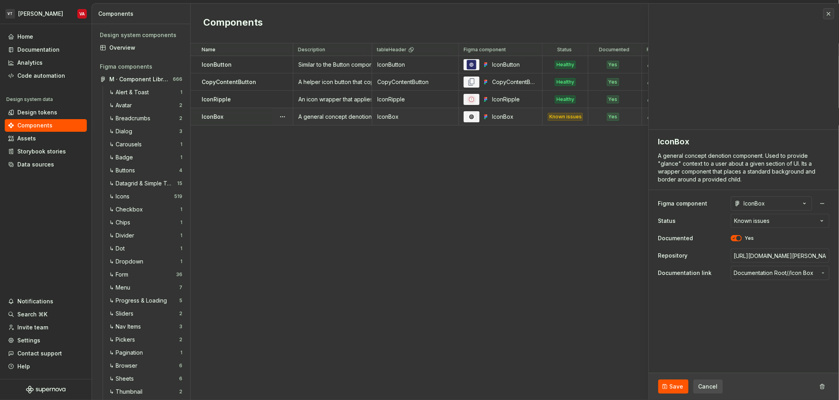
drag, startPoint x: 396, startPoint y: 193, endPoint x: 448, endPoint y: 146, distance: 70.2
click at [395, 193] on div "Name Description tableHeader Figma component Status Documented Repository Docum…" at bounding box center [515, 221] width 649 height 357
click at [479, 224] on div "Name Description tableHeader Figma component Status Documented Repository Docum…" at bounding box center [515, 221] width 649 height 357
drag, startPoint x: 516, startPoint y: 285, endPoint x: 336, endPoint y: 178, distance: 209.4
click at [516, 285] on div "Name Description tableHeader Figma component Status Documented Repository Docum…" at bounding box center [515, 221] width 649 height 357
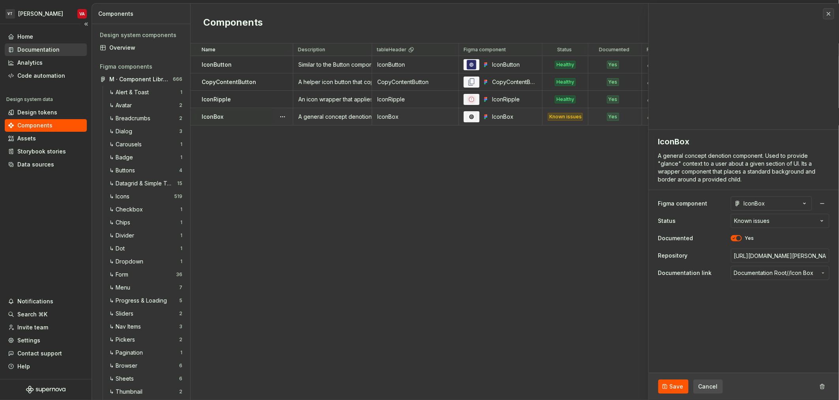
click at [29, 51] on div "Documentation" at bounding box center [38, 50] width 42 height 8
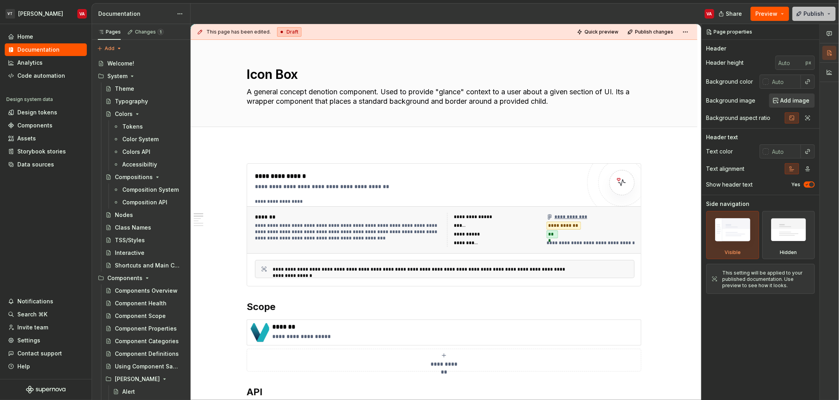
click at [809, 14] on span "Publish" at bounding box center [814, 14] width 21 height 8
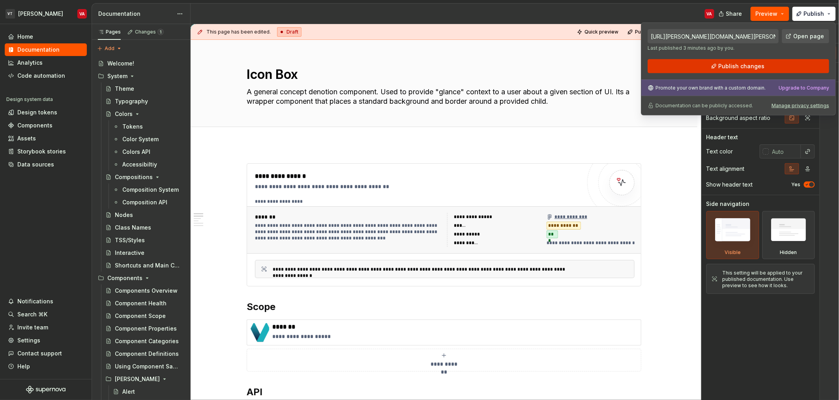
click at [732, 62] on span "Publish changes" at bounding box center [742, 66] width 46 height 8
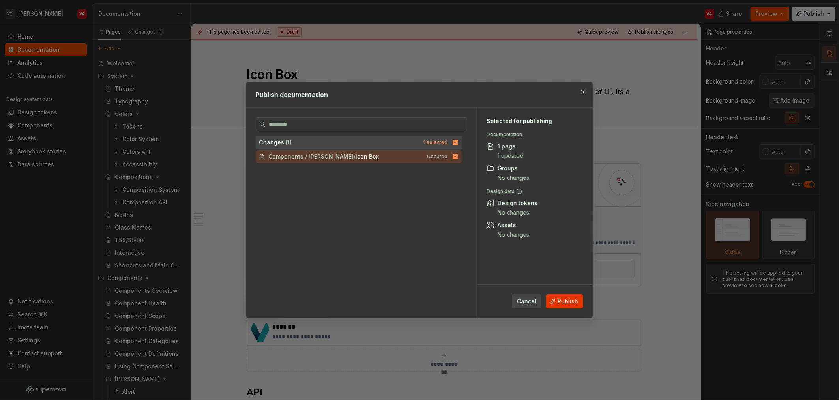
click at [570, 303] on span "Publish" at bounding box center [568, 302] width 21 height 8
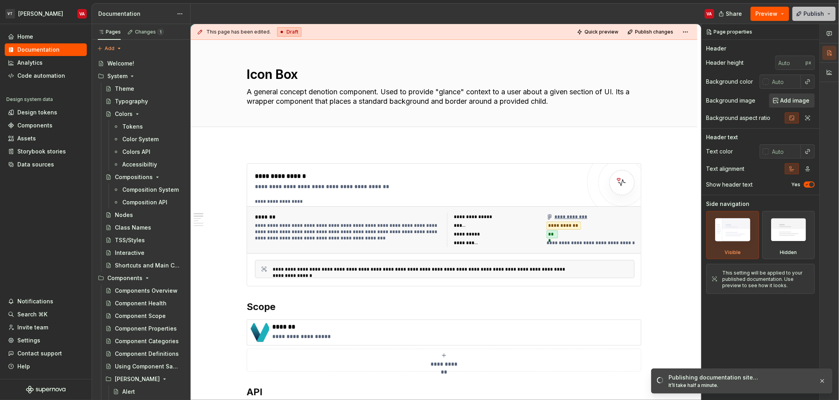
click at [814, 9] on button "Publish" at bounding box center [814, 14] width 43 height 14
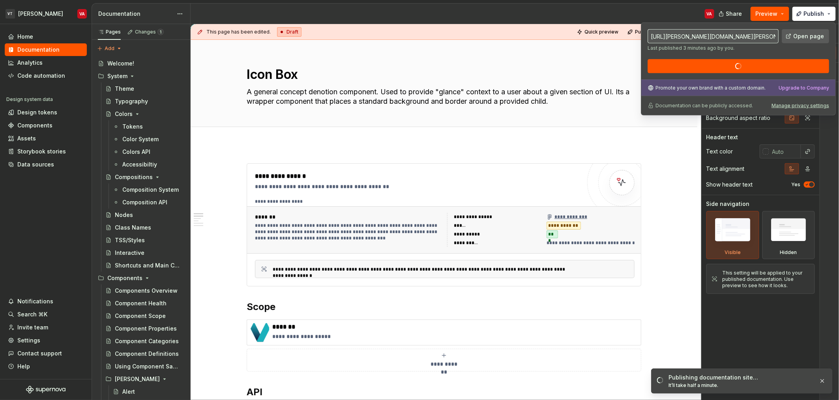
click at [803, 34] on span "Open page" at bounding box center [809, 36] width 31 height 8
